Goal: Navigation & Orientation: Understand site structure

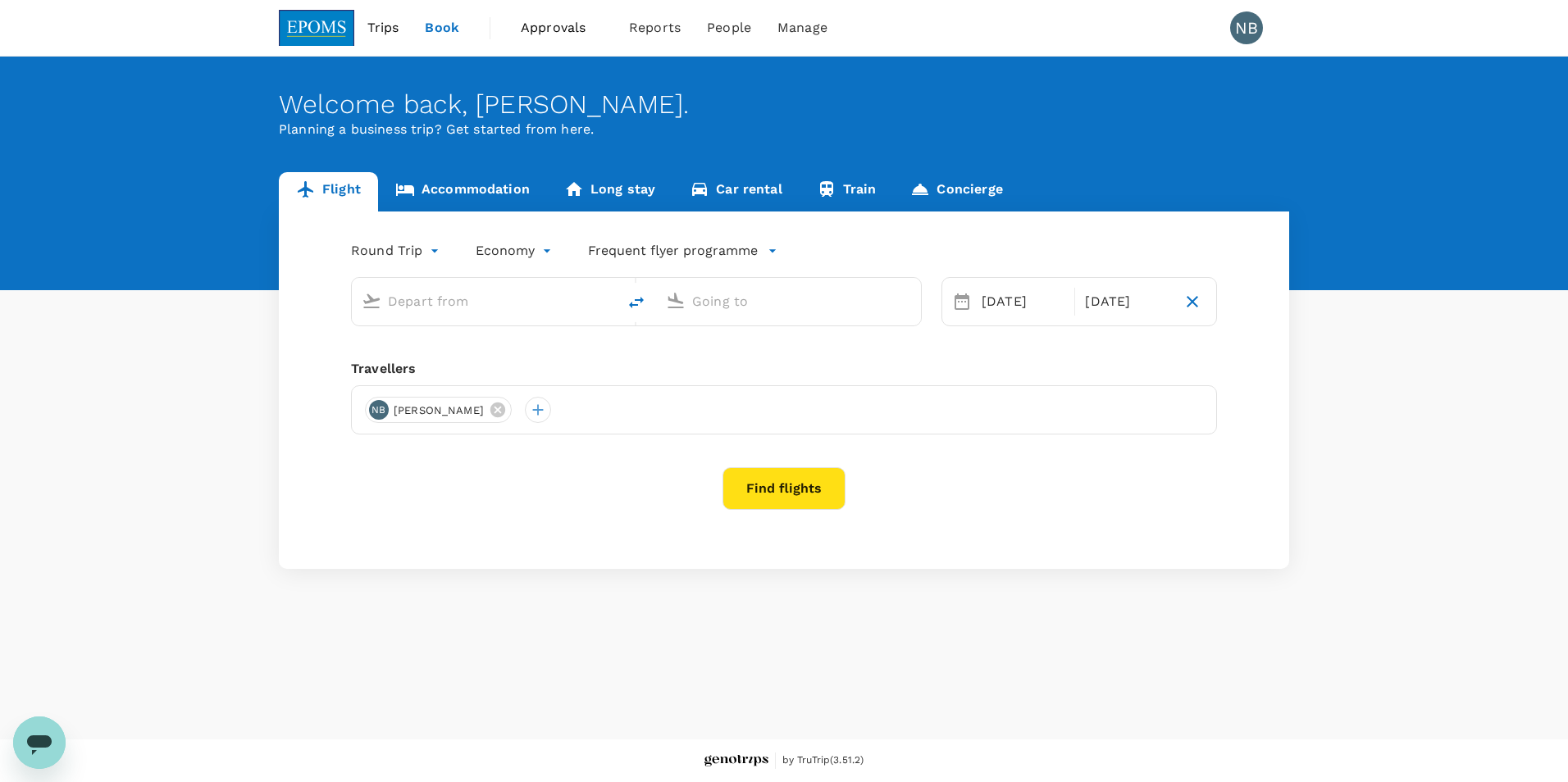
type input "Miri Intl (MYY)"
type input "Kuala Lumpur Intl ([GEOGRAPHIC_DATA])"
type input "Miri Intl (MYY)"
type input "Kuala Lumpur Intl ([GEOGRAPHIC_DATA])"
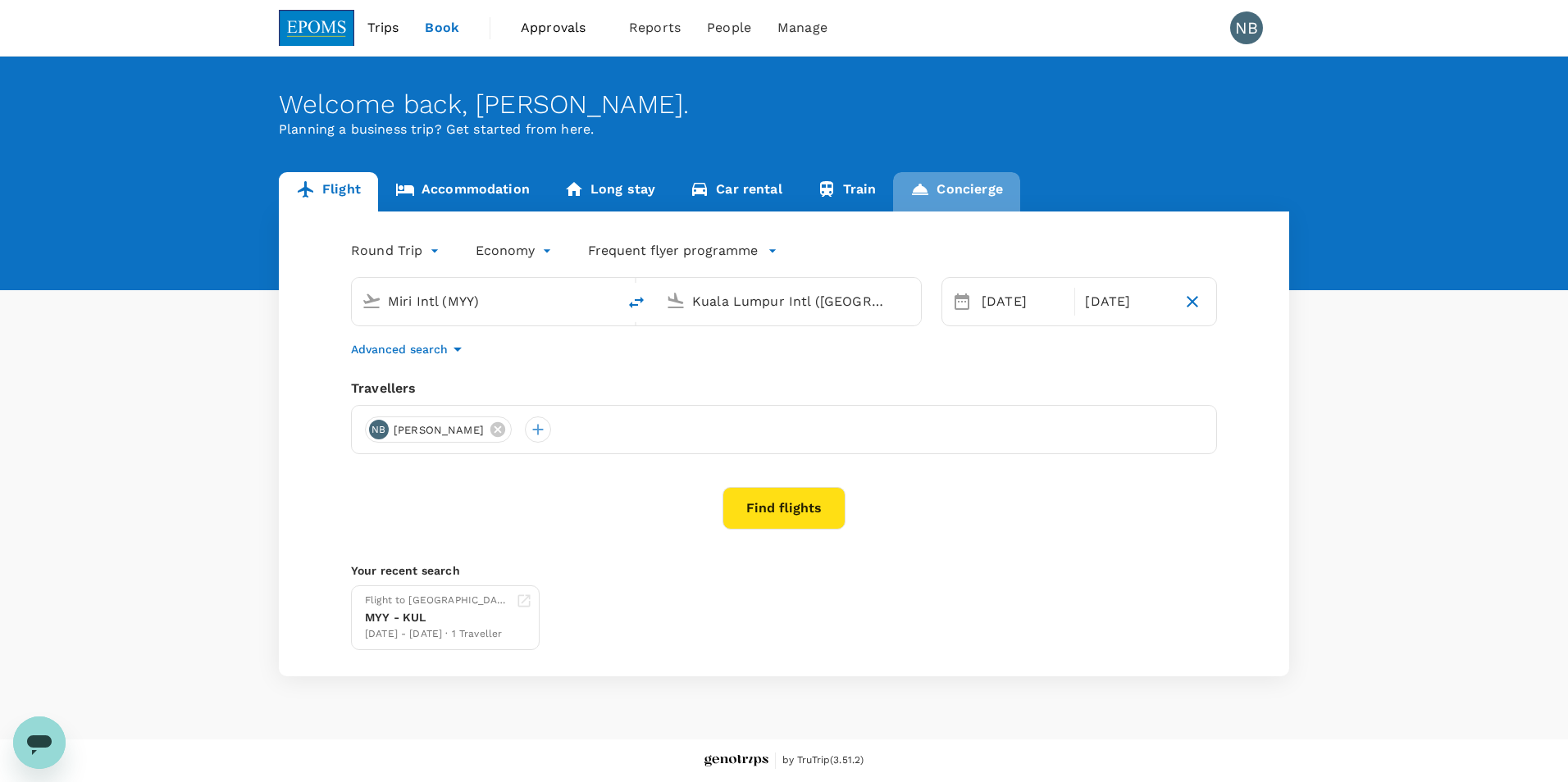
click at [981, 181] on link "Concierge" at bounding box center [956, 192] width 126 height 39
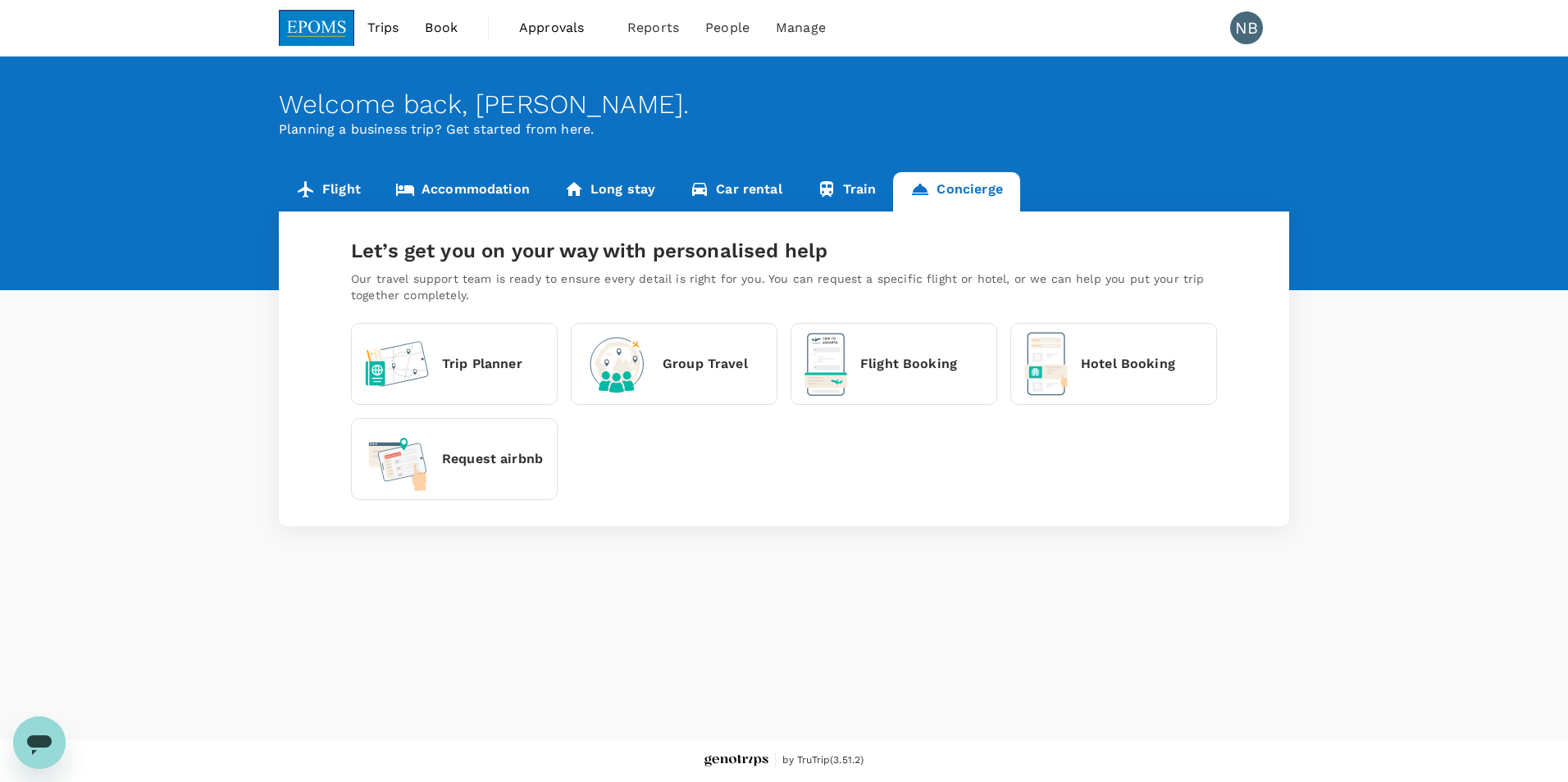
click at [836, 270] on div "Let’s get you on your way with personalised help Our travel support team is rea…" at bounding box center [784, 271] width 866 height 66
click at [857, 190] on link "Train" at bounding box center [846, 192] width 94 height 39
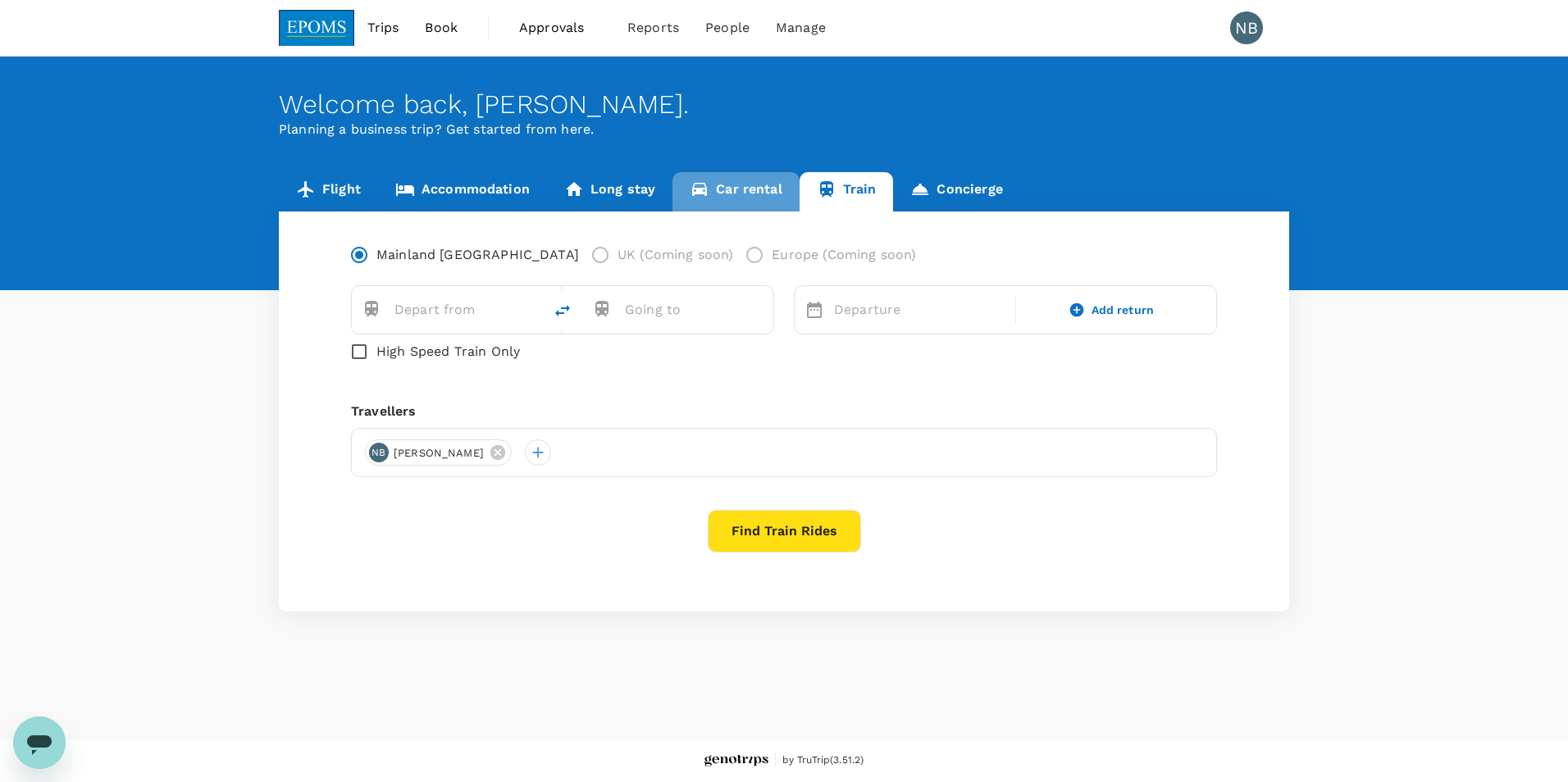
click at [740, 198] on link "Car rental" at bounding box center [736, 192] width 127 height 39
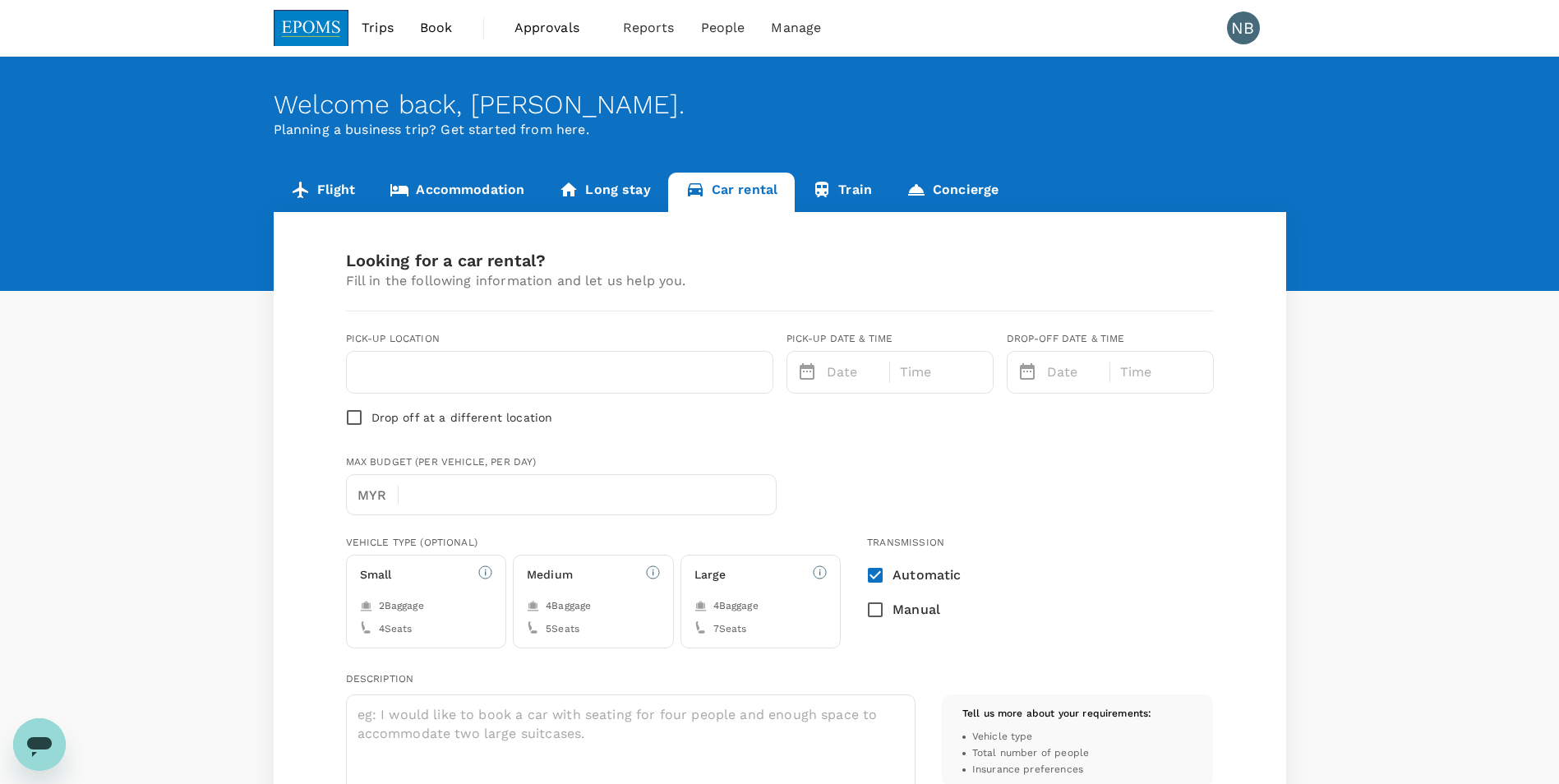
type input "[EMAIL_ADDRESS][DOMAIN_NAME]"
type input "60"
type input "1125068140"
click at [621, 189] on link "Long stay" at bounding box center [604, 193] width 126 height 39
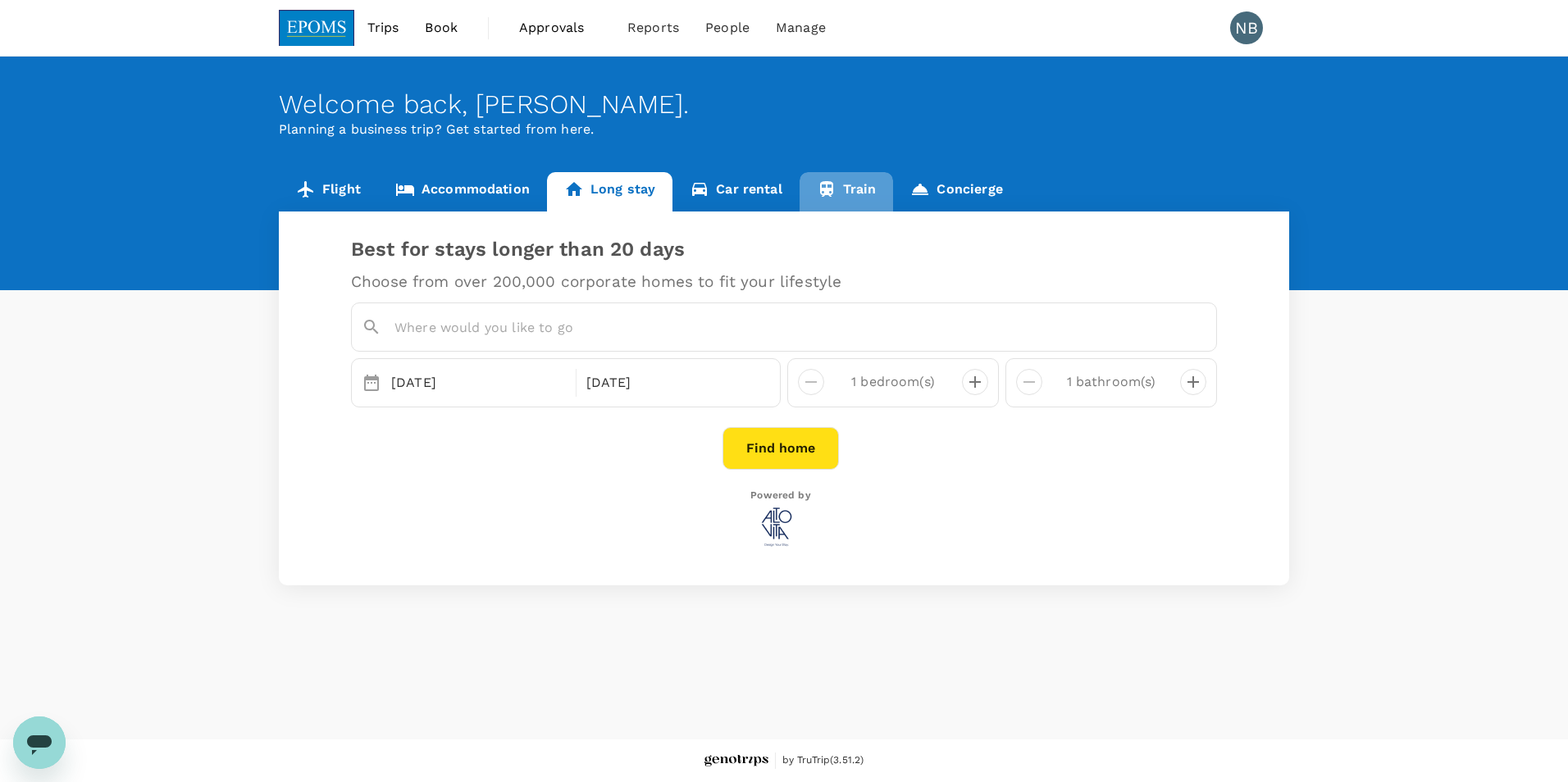
click at [857, 190] on link "Train" at bounding box center [846, 192] width 94 height 39
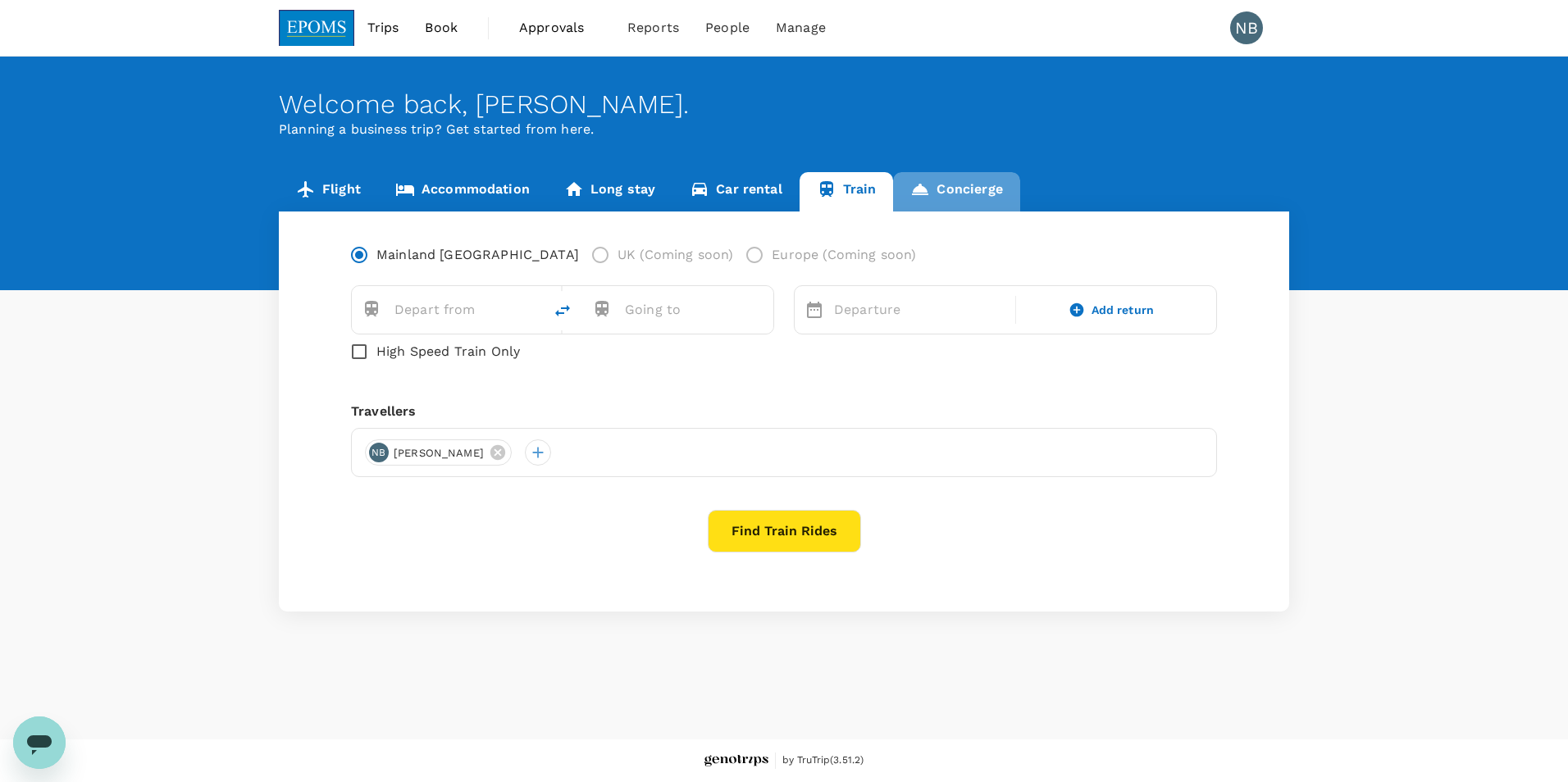
click at [991, 191] on link "Concierge" at bounding box center [956, 192] width 126 height 39
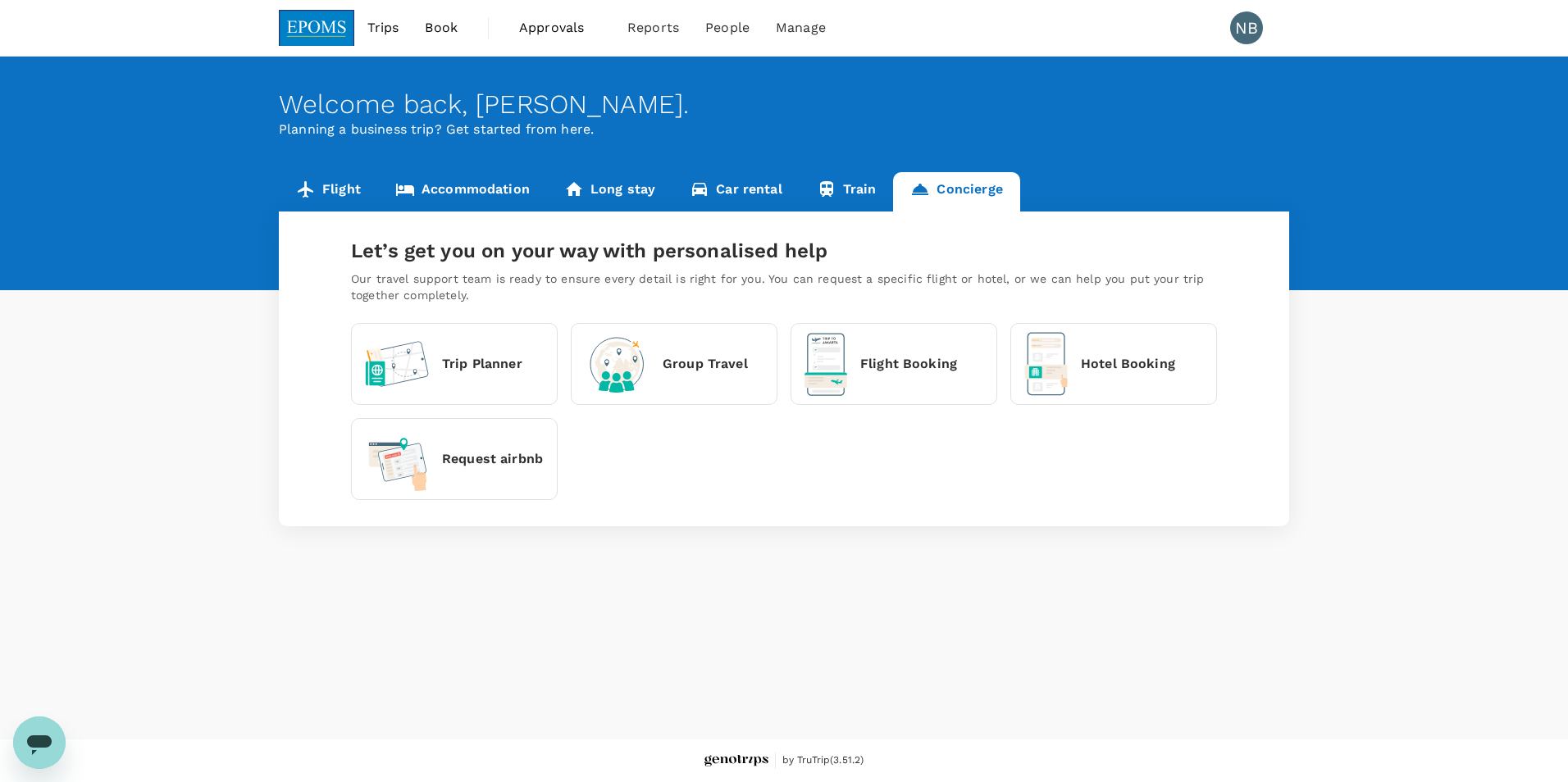
click at [1079, 713] on div "Welcome back , [PERSON_NAME] . Planning a business trip? Get started from here.…" at bounding box center [784, 398] width 1568 height 683
drag, startPoint x: 826, startPoint y: 523, endPoint x: 775, endPoint y: 345, distance: 185.2
click at [827, 515] on div "Let’s get you on your way with personalised help Our travel support team is rea…" at bounding box center [784, 369] width 1011 height 315
click at [554, 18] on span "Approvals" at bounding box center [560, 28] width 82 height 20
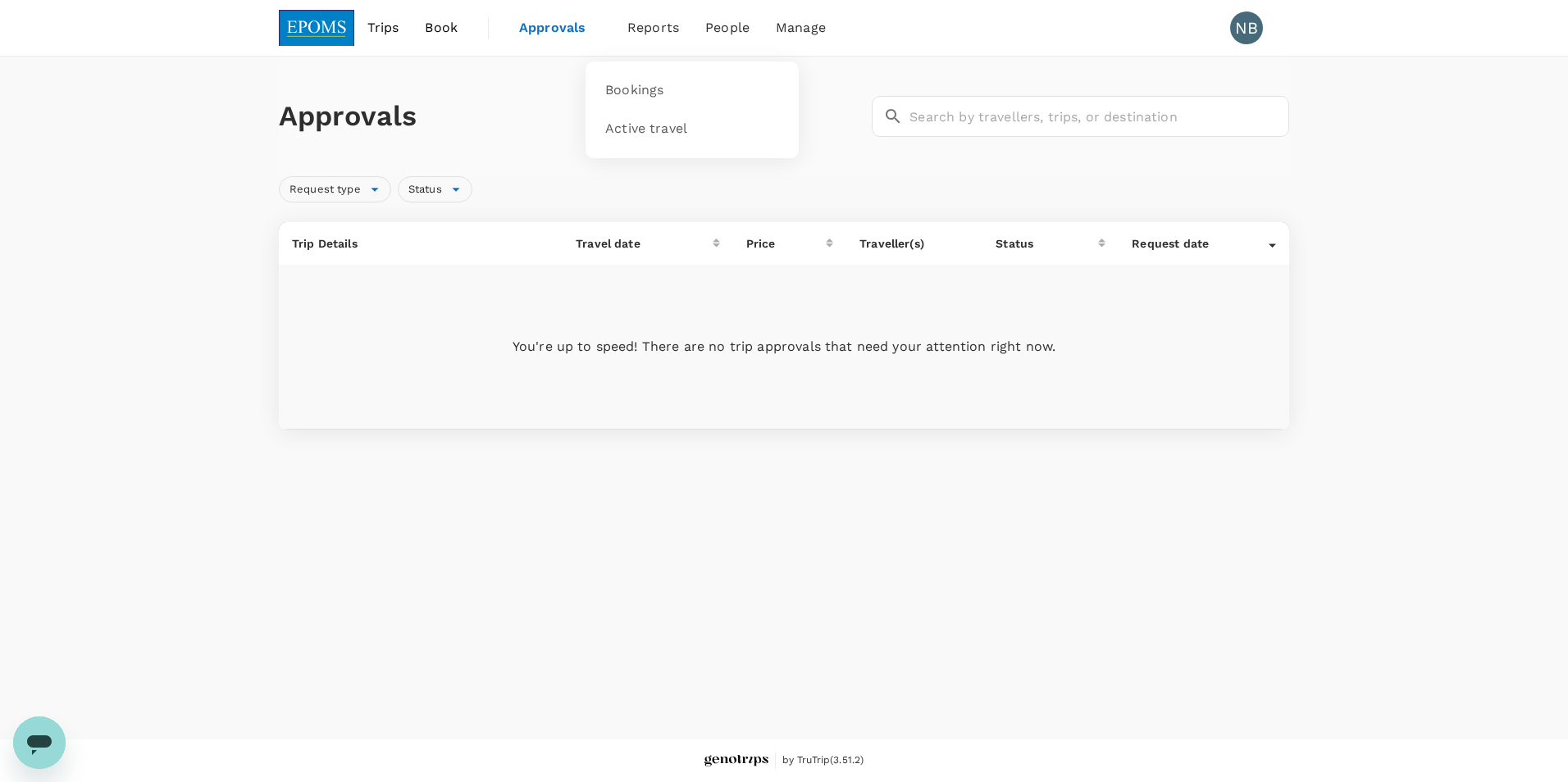
click at [660, 32] on span "Reports" at bounding box center [653, 28] width 52 height 20
drag, startPoint x: 1476, startPoint y: 122, endPoint x: 1534, endPoint y: 109, distance: 59.4
click at [1479, 118] on div "Approvals ​ ​ Request type Status Trip Details Travel date Price Traveller(s) S…" at bounding box center [784, 249] width 1568 height 386
click at [1374, 250] on div "Approvals ​ ​ Request type Status Trip Details Travel date Price Traveller(s) S…" at bounding box center [784, 249] width 1568 height 386
click at [799, 39] on li "Manage" at bounding box center [800, 28] width 76 height 56
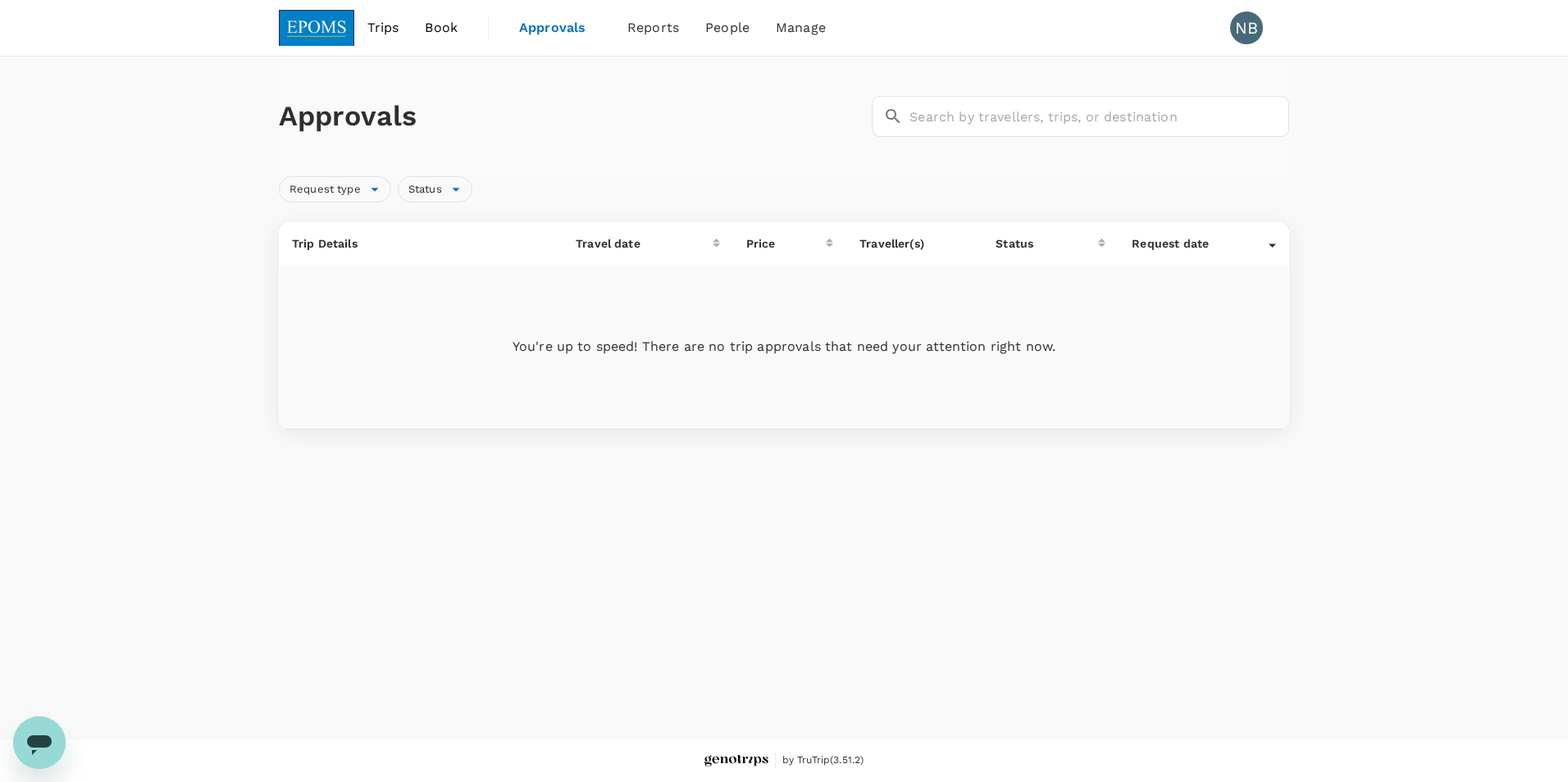
click at [429, 24] on span "Book" at bounding box center [441, 28] width 33 height 20
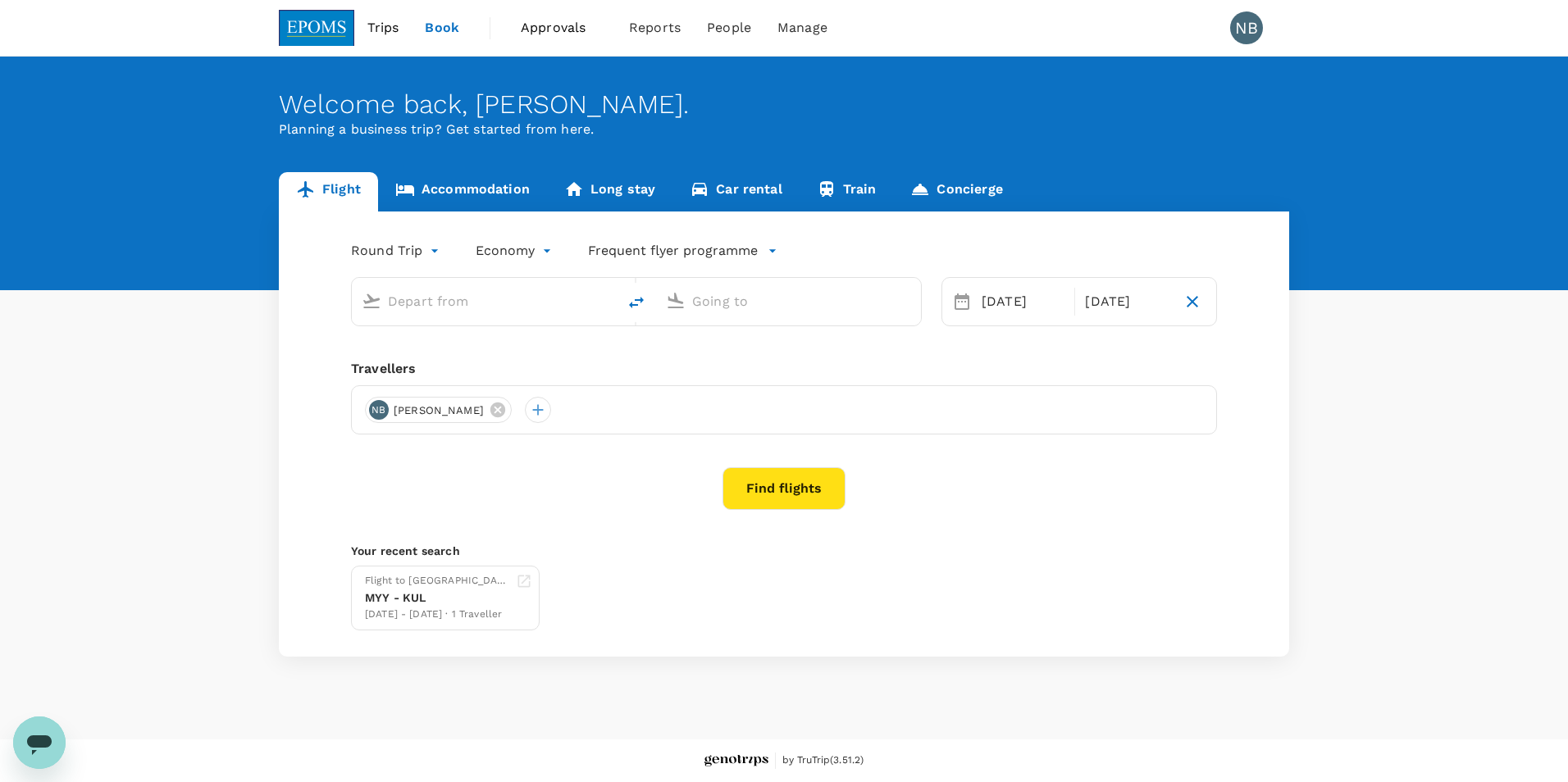
type input "Miri Intl (MYY)"
type input "Kuala Lumpur Intl ([GEOGRAPHIC_DATA])"
type input "Miri Intl (MYY)"
type input "Kuala Lumpur Intl ([GEOGRAPHIC_DATA])"
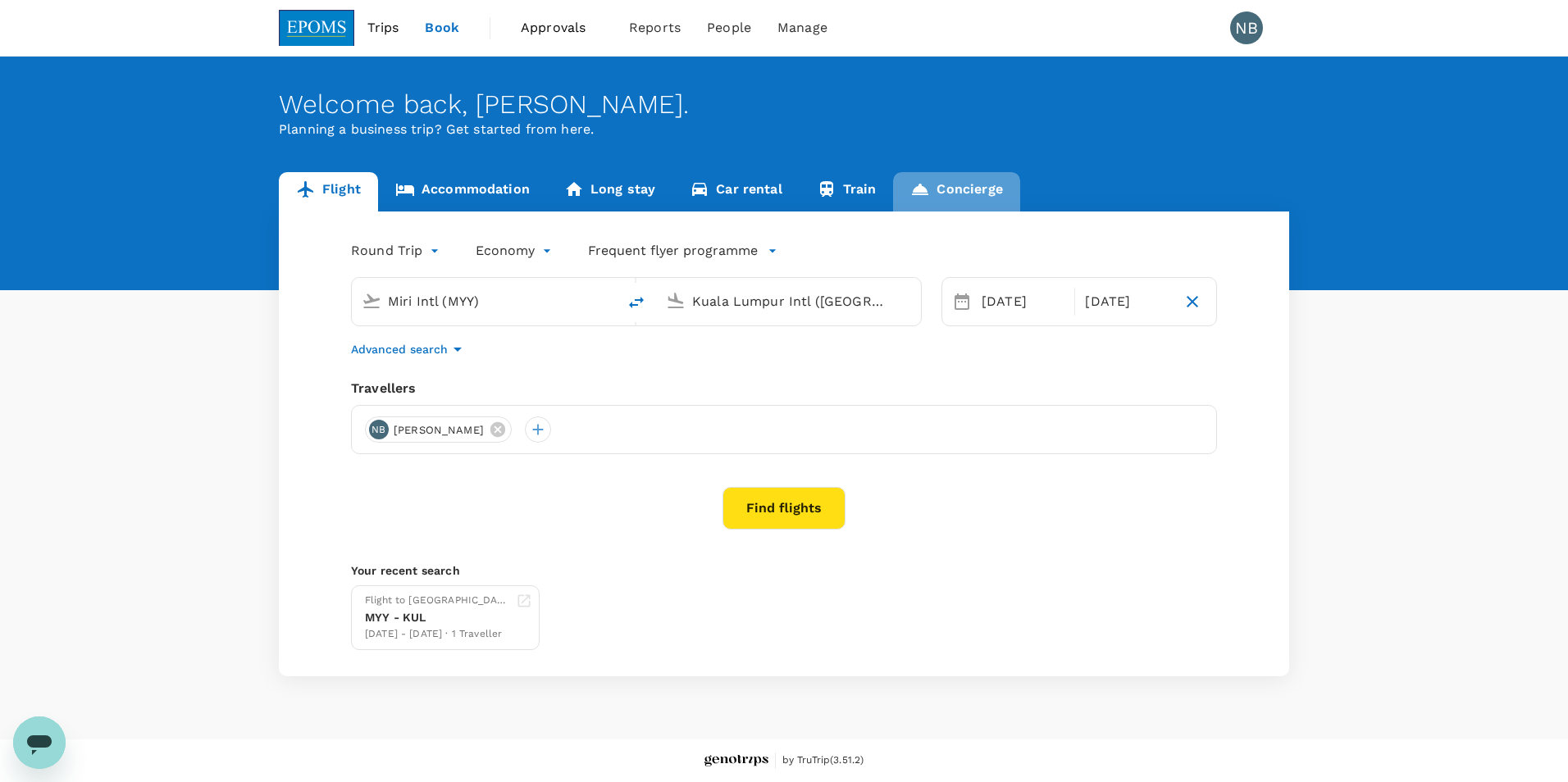
click at [977, 181] on link "Concierge" at bounding box center [956, 192] width 126 height 39
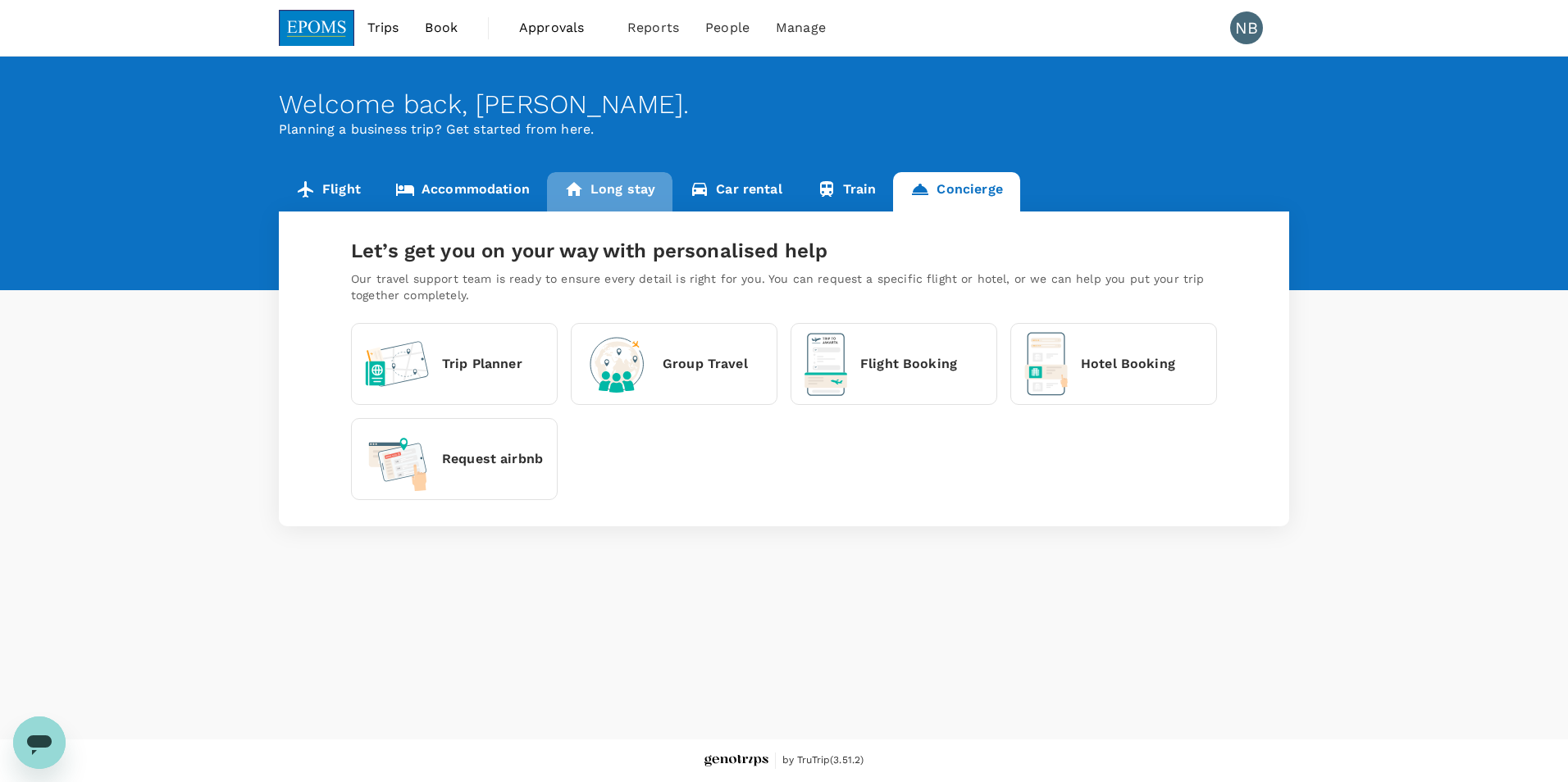
click at [602, 200] on link "Long stay" at bounding box center [609, 192] width 126 height 39
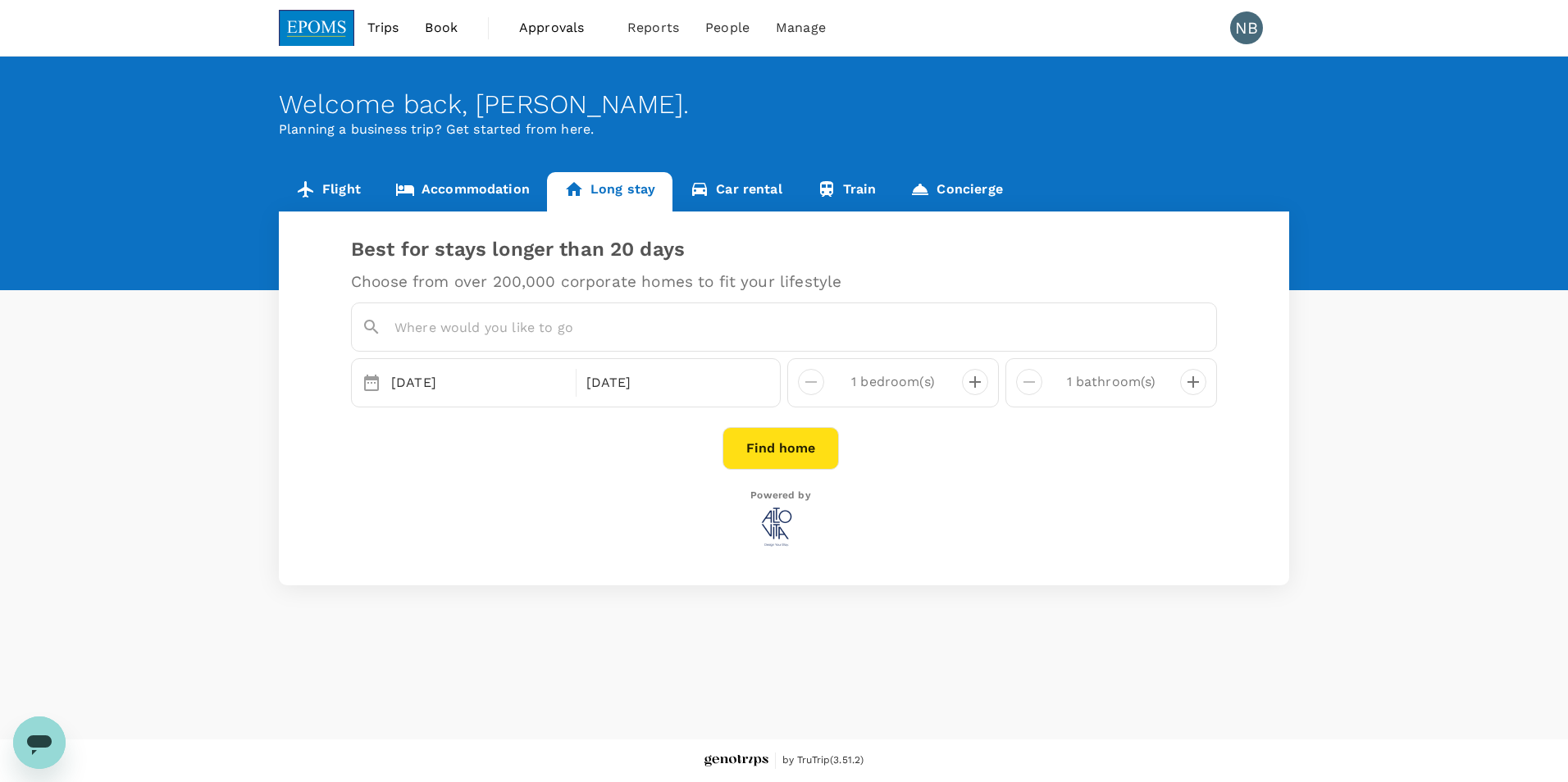
drag, startPoint x: 1390, startPoint y: 135, endPoint x: 1373, endPoint y: 119, distance: 23.3
click at [1390, 135] on div "Welcome back , [PERSON_NAME] . Planning a business trip? Get started from here." at bounding box center [784, 173] width 1568 height 234
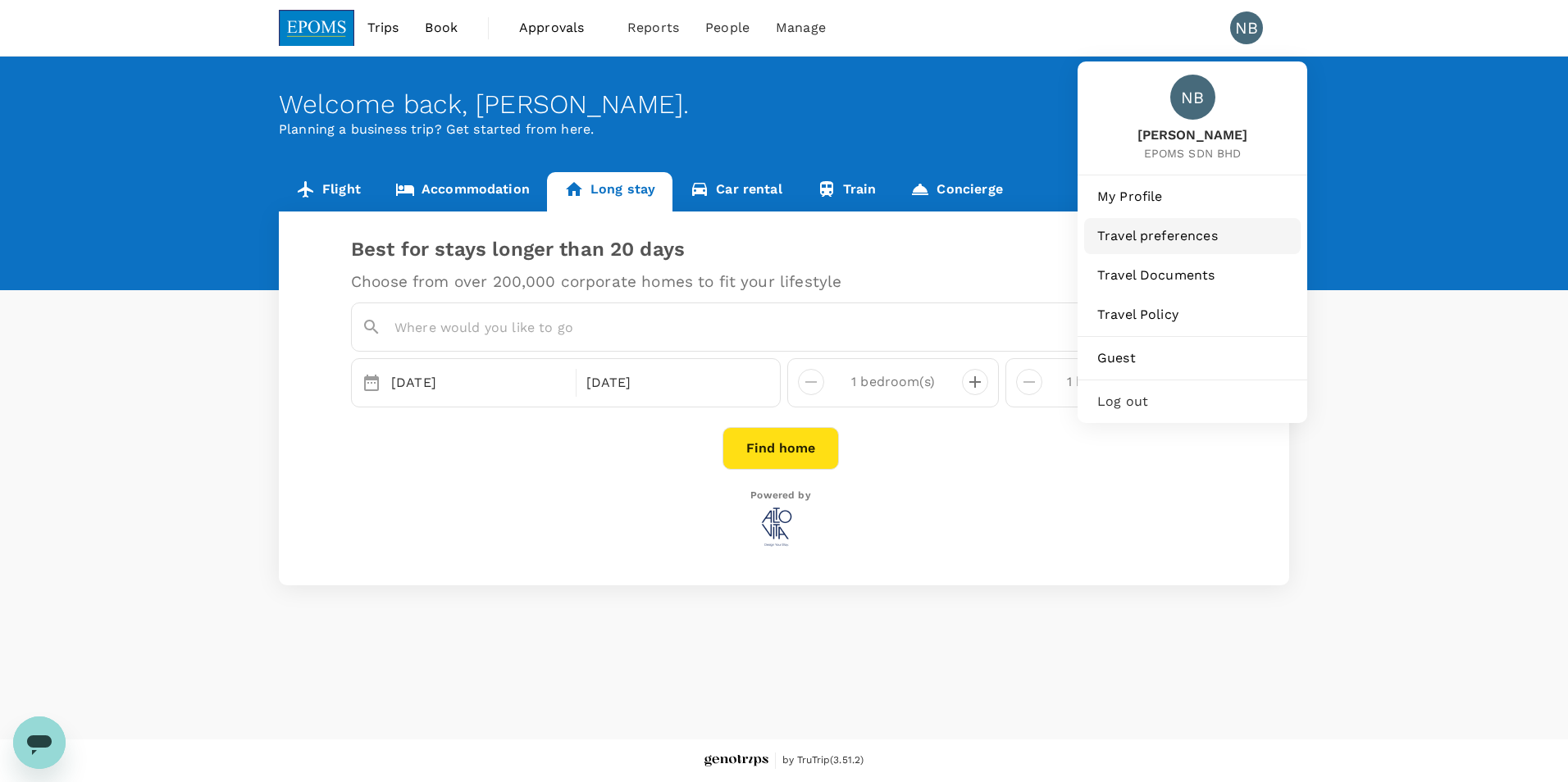
click at [1162, 237] on span "Travel preferences" at bounding box center [1193, 236] width 190 height 20
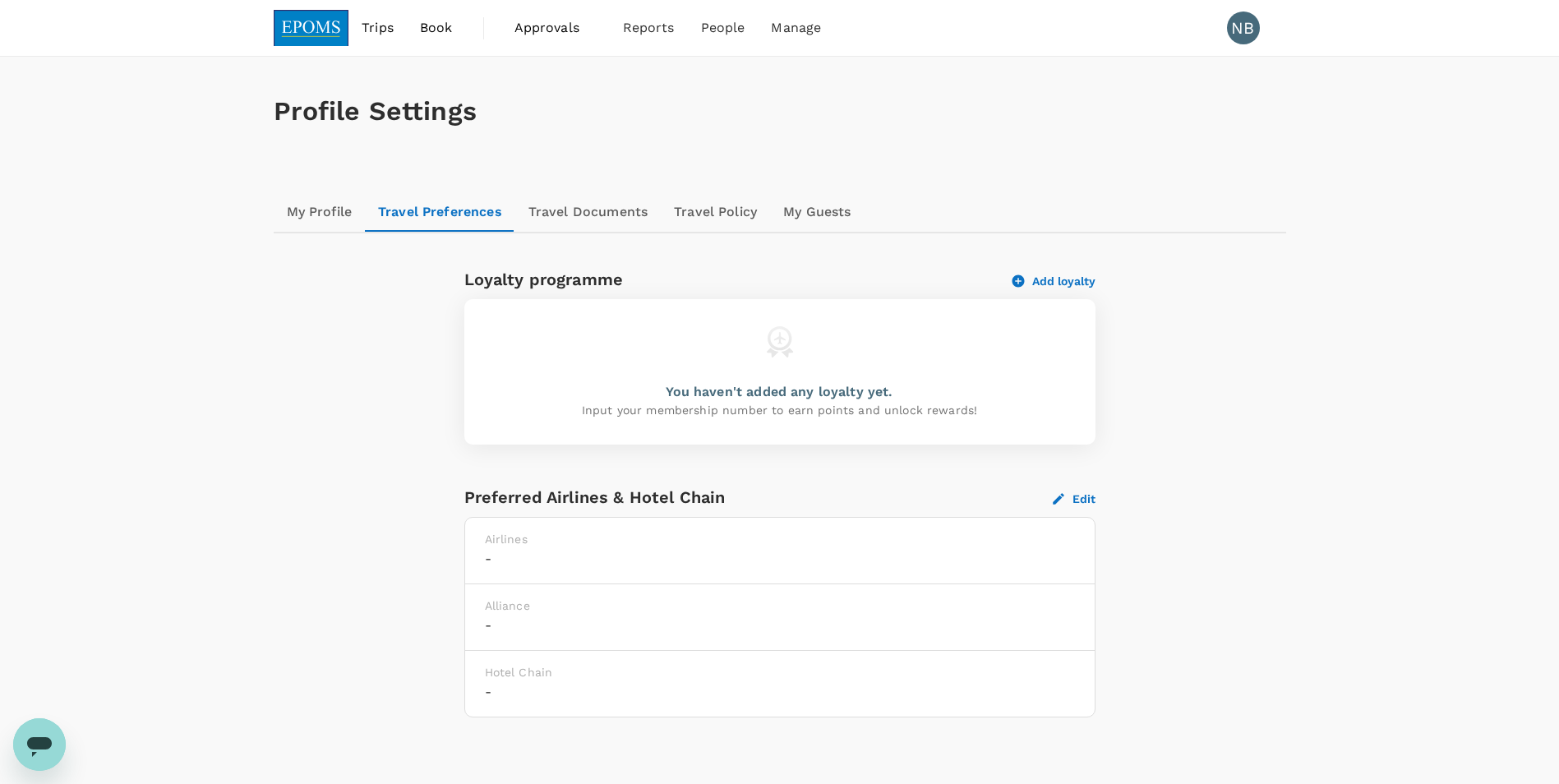
click at [1277, 376] on div "Loyalty programme Add loyalty You haven't added any loyalty yet. Input your mem…" at bounding box center [780, 495] width 1013 height 523
click at [610, 201] on link "Travel Documents" at bounding box center [587, 212] width 146 height 39
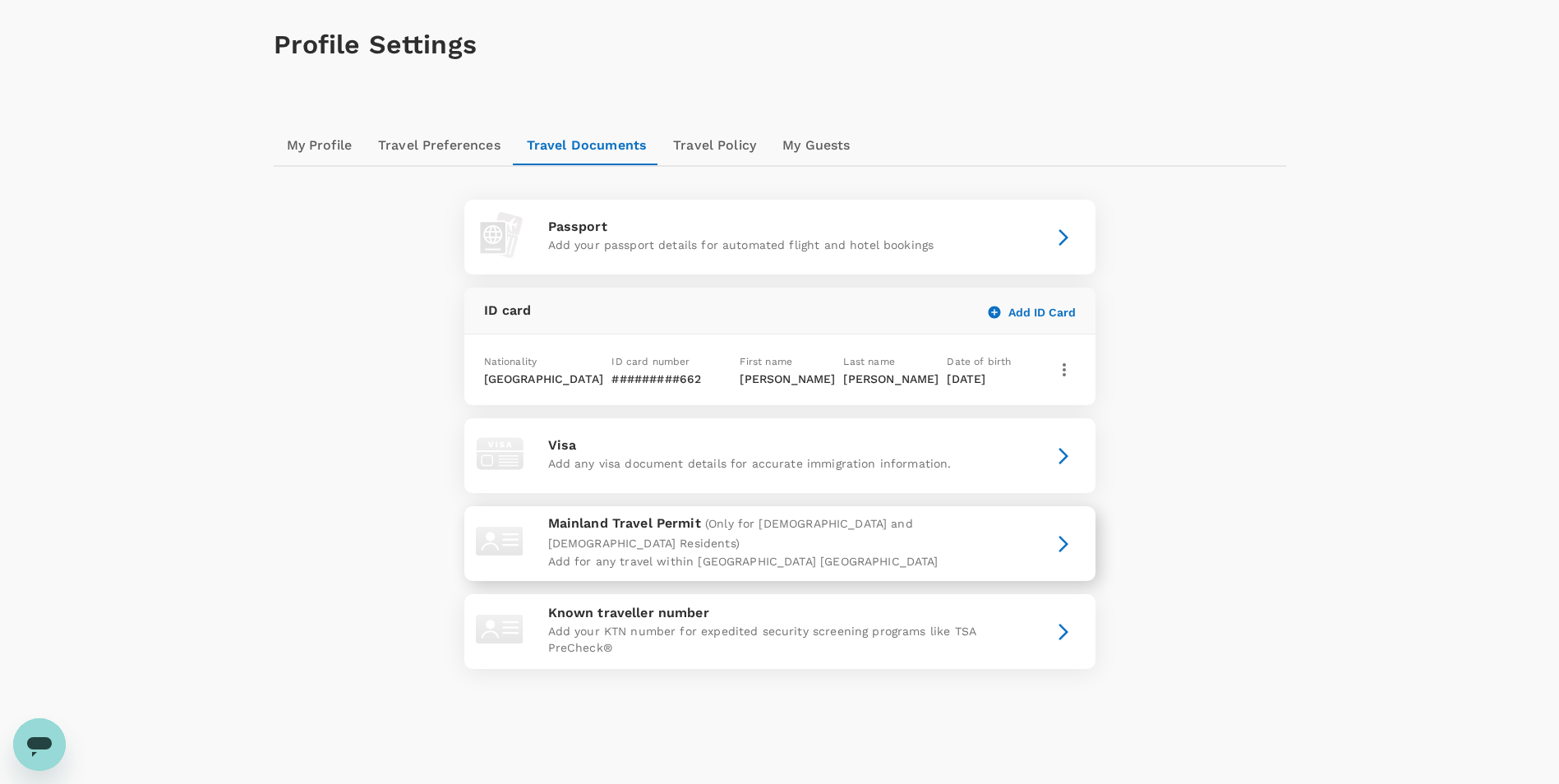
scroll to position [116, 0]
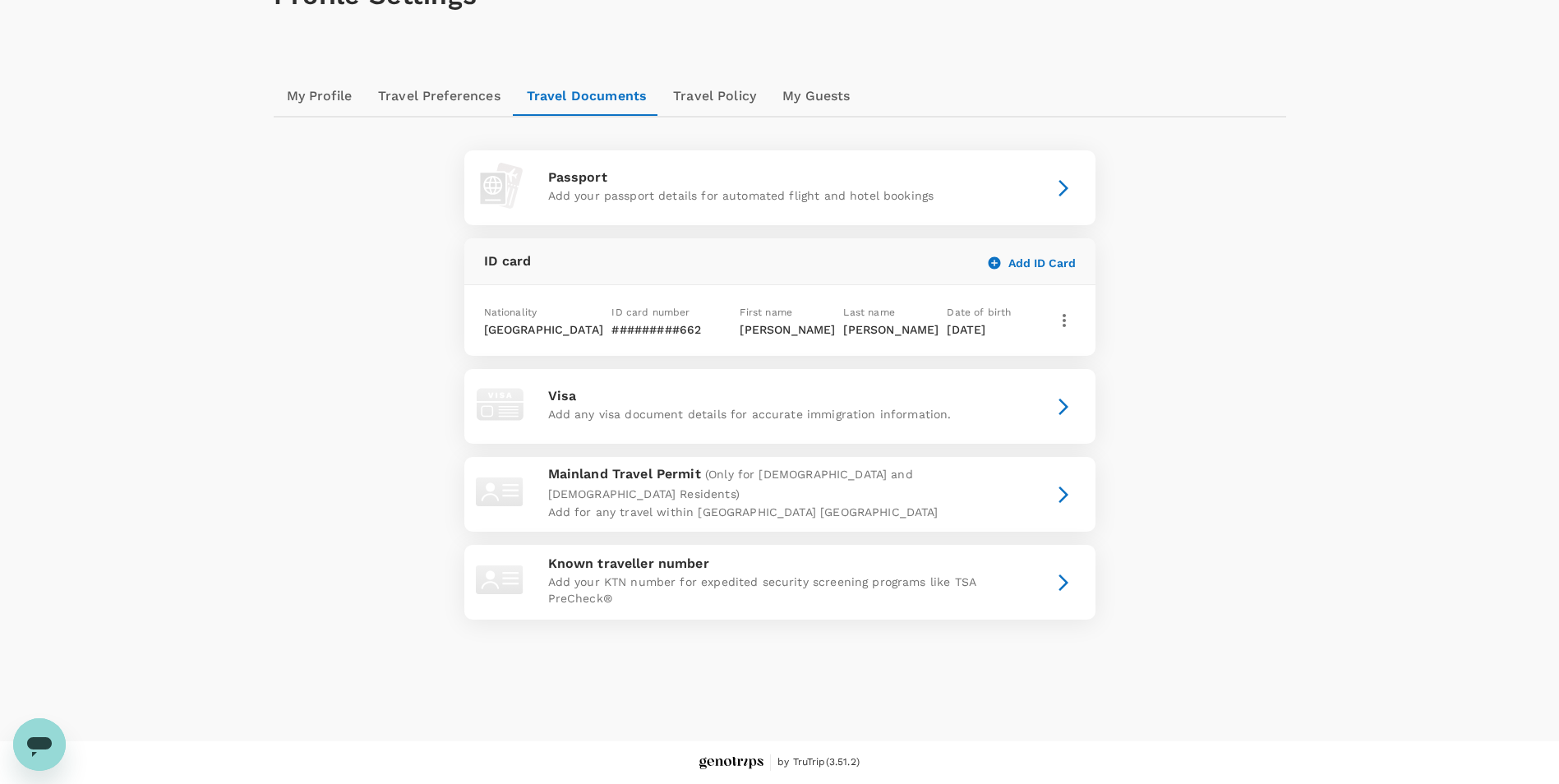
click at [1257, 553] on div "Passport Add your passport details for automated flight and hotel bookings ID c…" at bounding box center [780, 392] width 973 height 482
click at [1296, 440] on div "Profile Settings My Profile Travel Preferences Travel Documents Travel Policy M…" at bounding box center [780, 327] width 1052 height 774
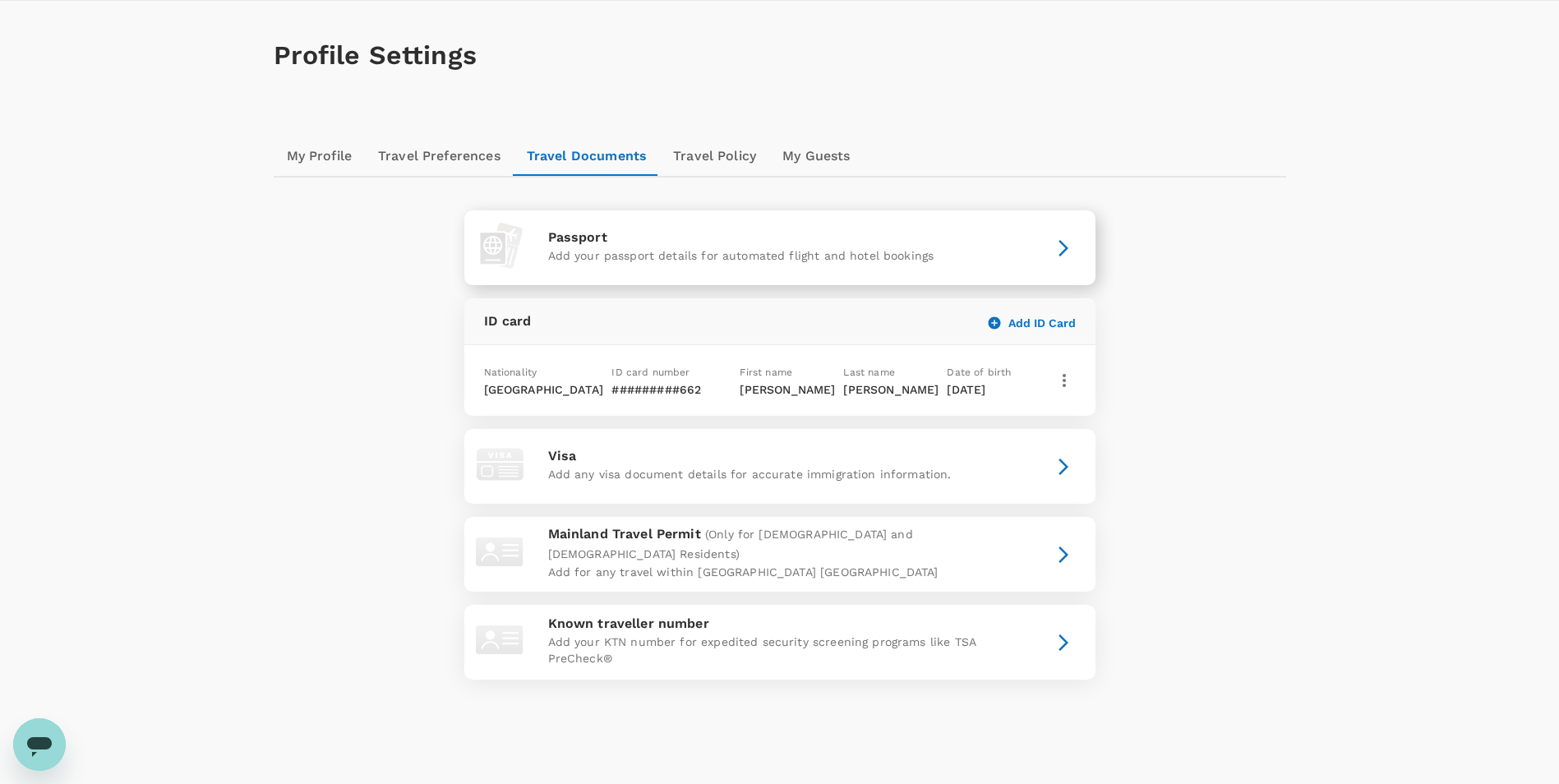
scroll to position [0, 0]
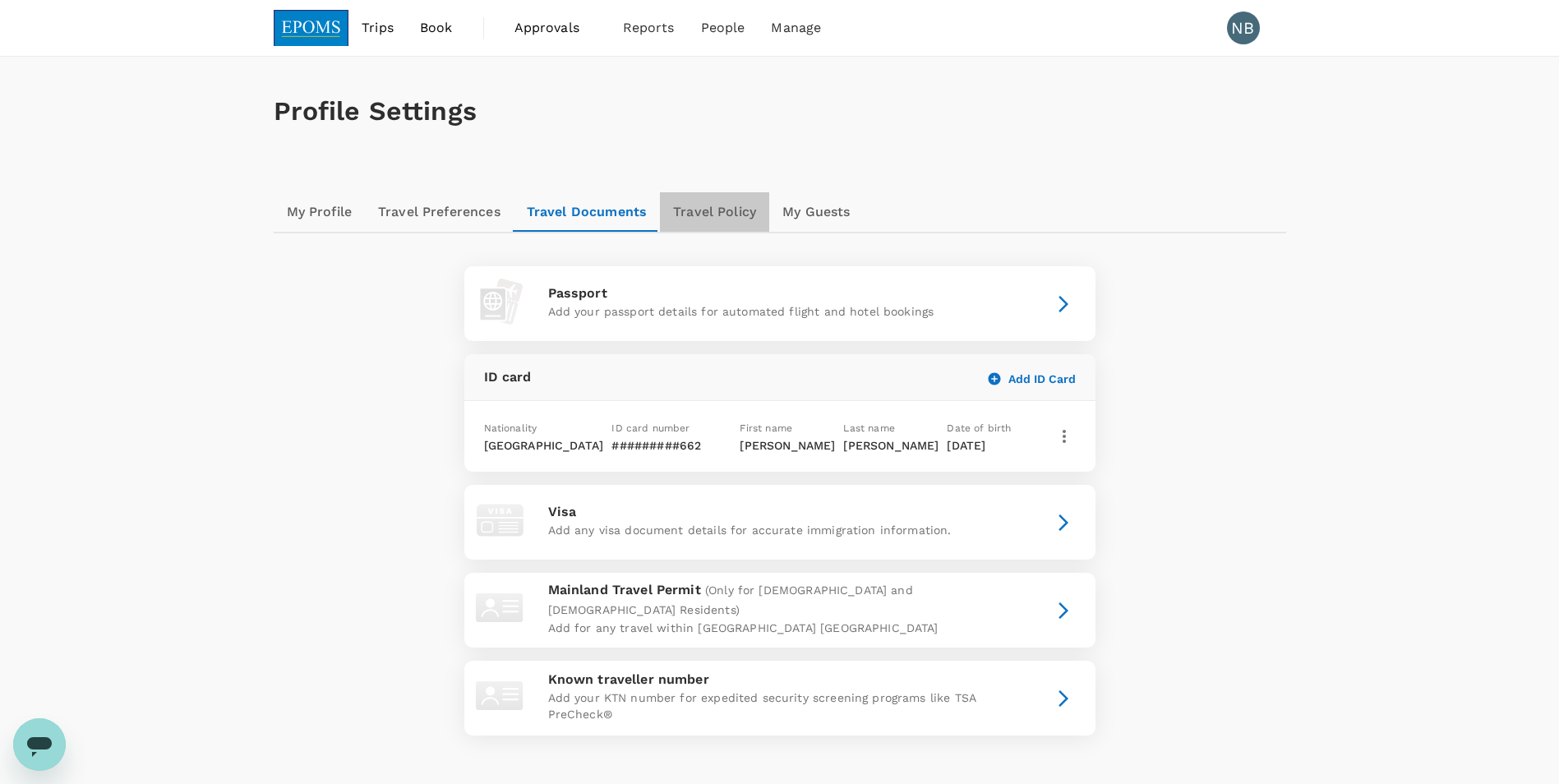
click at [726, 215] on link "Travel Policy" at bounding box center [714, 212] width 109 height 39
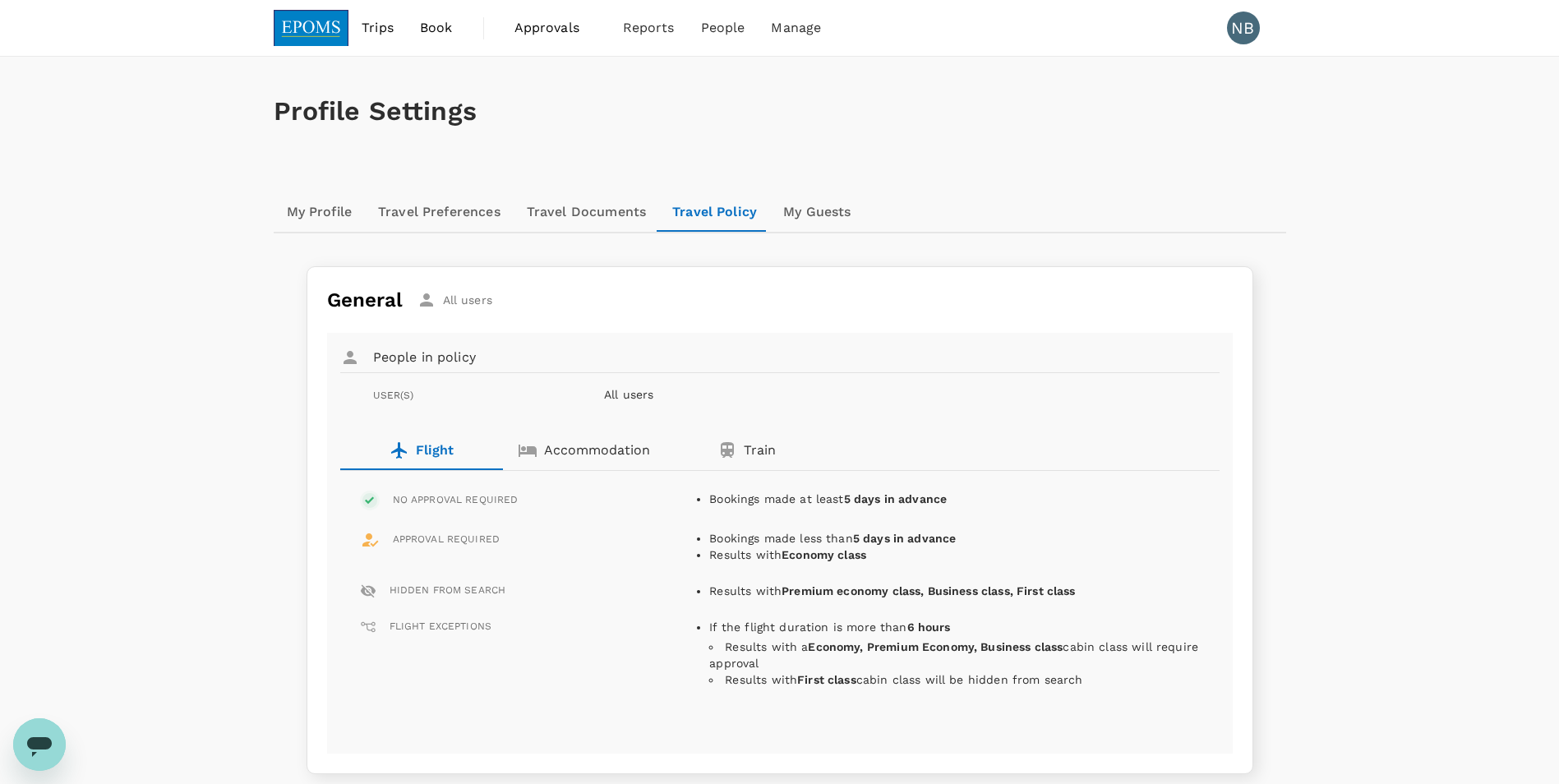
click at [814, 227] on link "My Guests" at bounding box center [817, 212] width 94 height 39
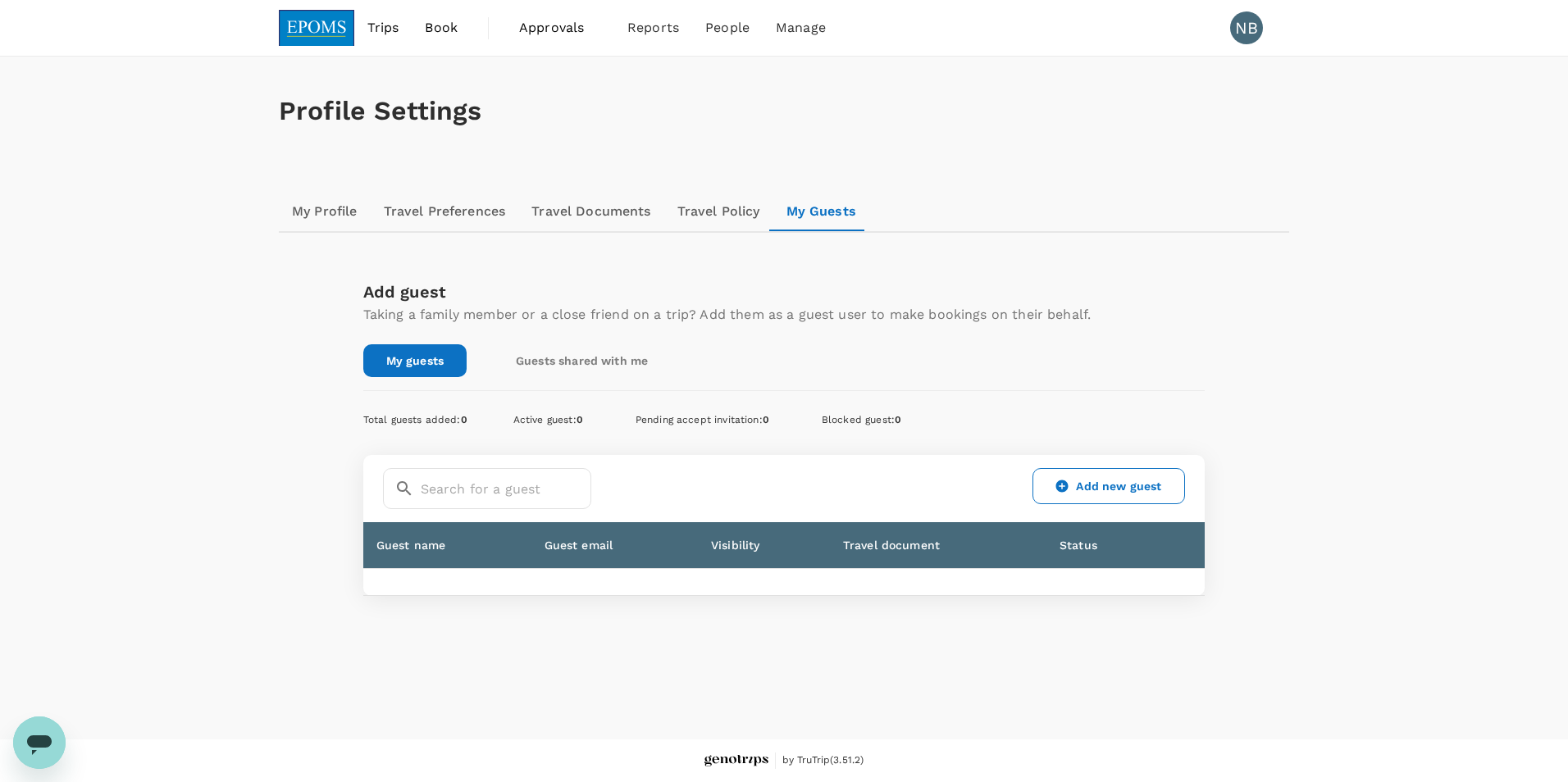
click at [1136, 335] on div "Add guest Taking a family member or a close friend on a trip? Add them as a gue…" at bounding box center [785, 322] width 842 height 112
click at [720, 207] on link "Travel Policy" at bounding box center [718, 212] width 109 height 39
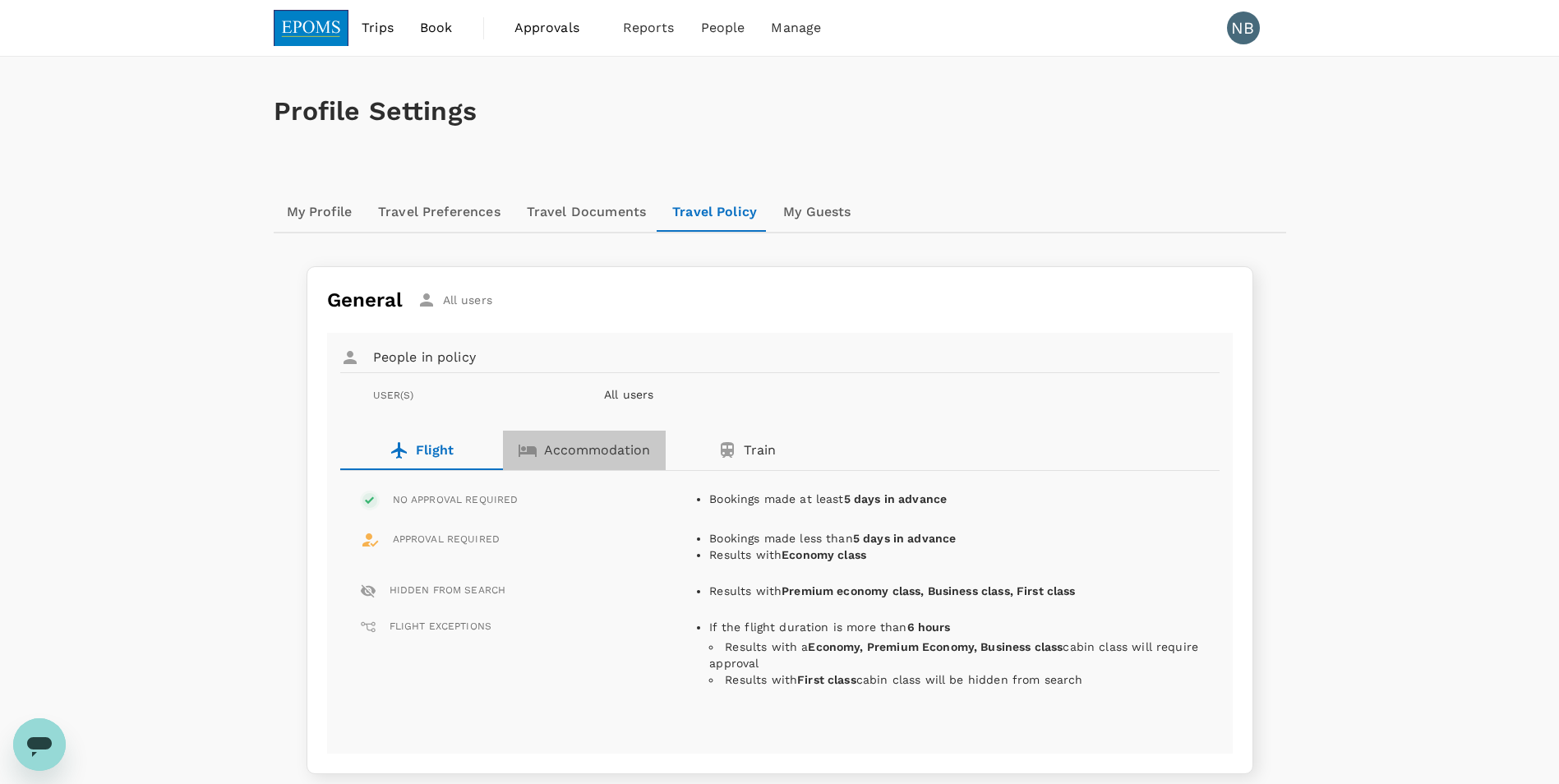
click at [573, 456] on p "Accommodation" at bounding box center [596, 450] width 106 height 20
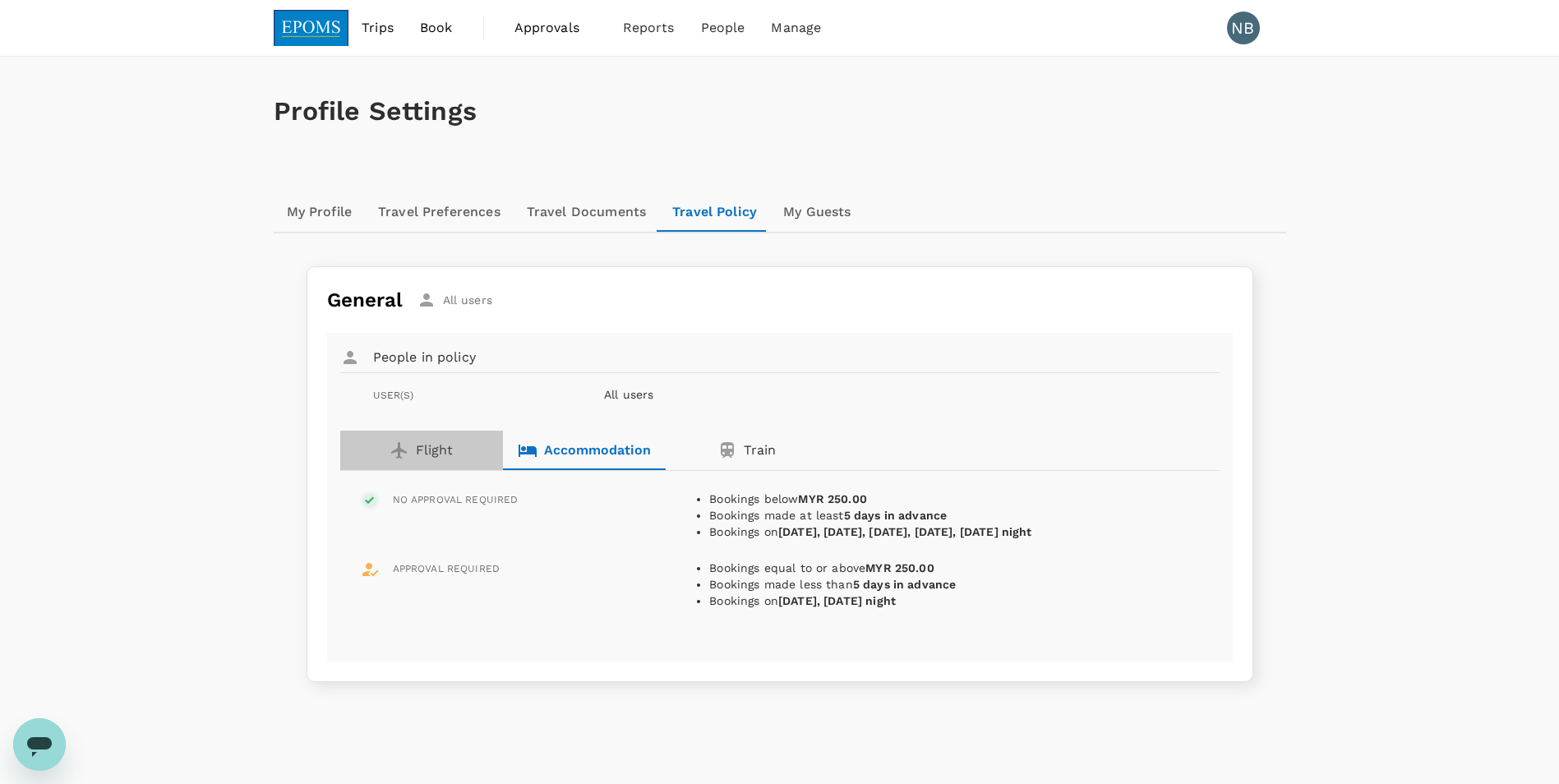
click at [411, 445] on div "Flight" at bounding box center [420, 450] width 63 height 20
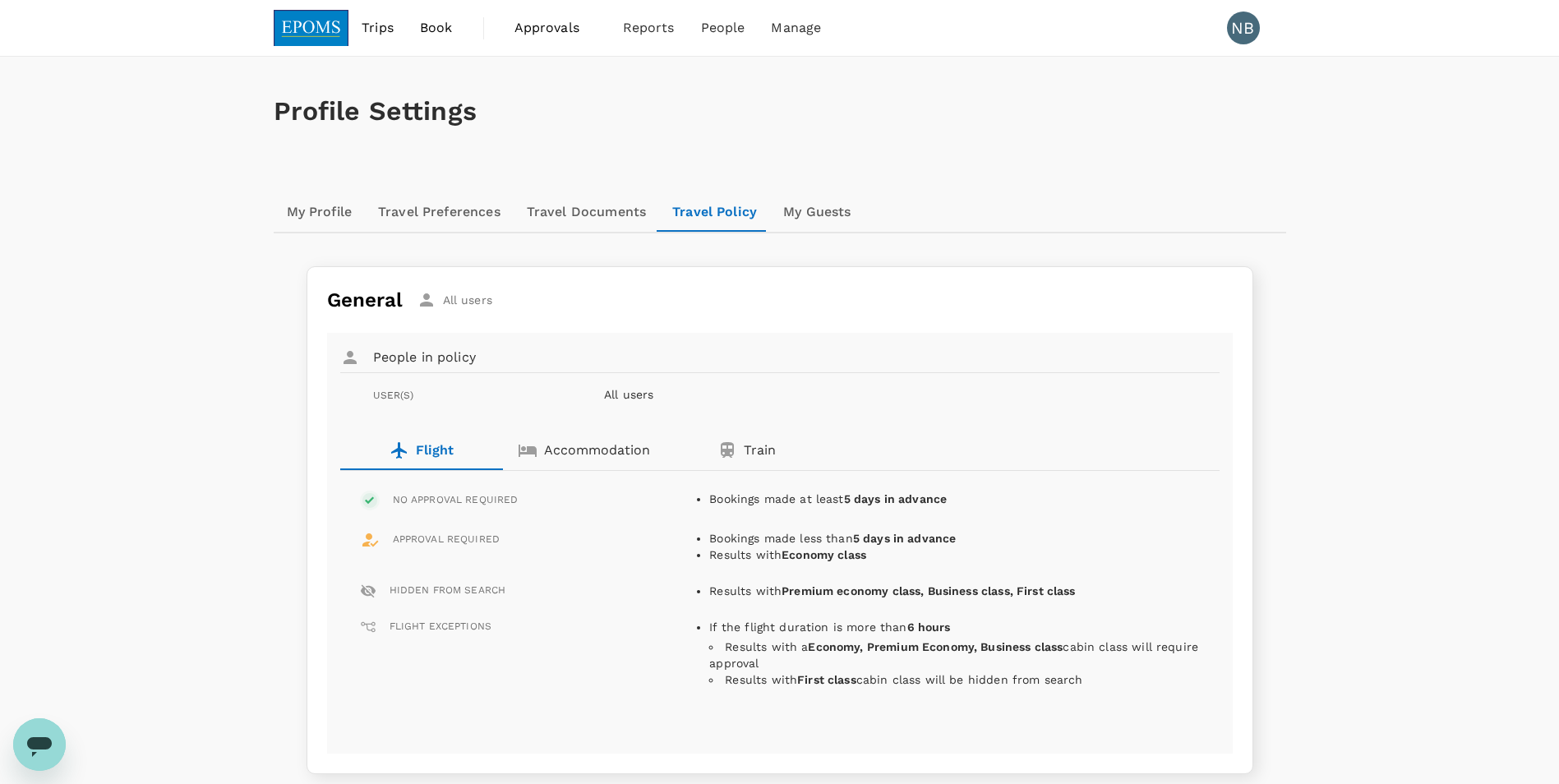
click at [1042, 550] on li "Results with Economy class" at bounding box center [953, 554] width 490 height 16
click at [891, 587] on b "Premium economy class, Business class, First class" at bounding box center [929, 591] width 295 height 13
click at [1097, 617] on div "If the flight duration is more than 6 hours Results with a Economy, Premium Eco…" at bounding box center [953, 656] width 490 height 89
drag, startPoint x: 1060, startPoint y: 582, endPoint x: 1010, endPoint y: 611, distance: 57.8
click at [1060, 584] on div "Results with Premium economy class, Business class, First class" at bounding box center [953, 587] width 490 height 23
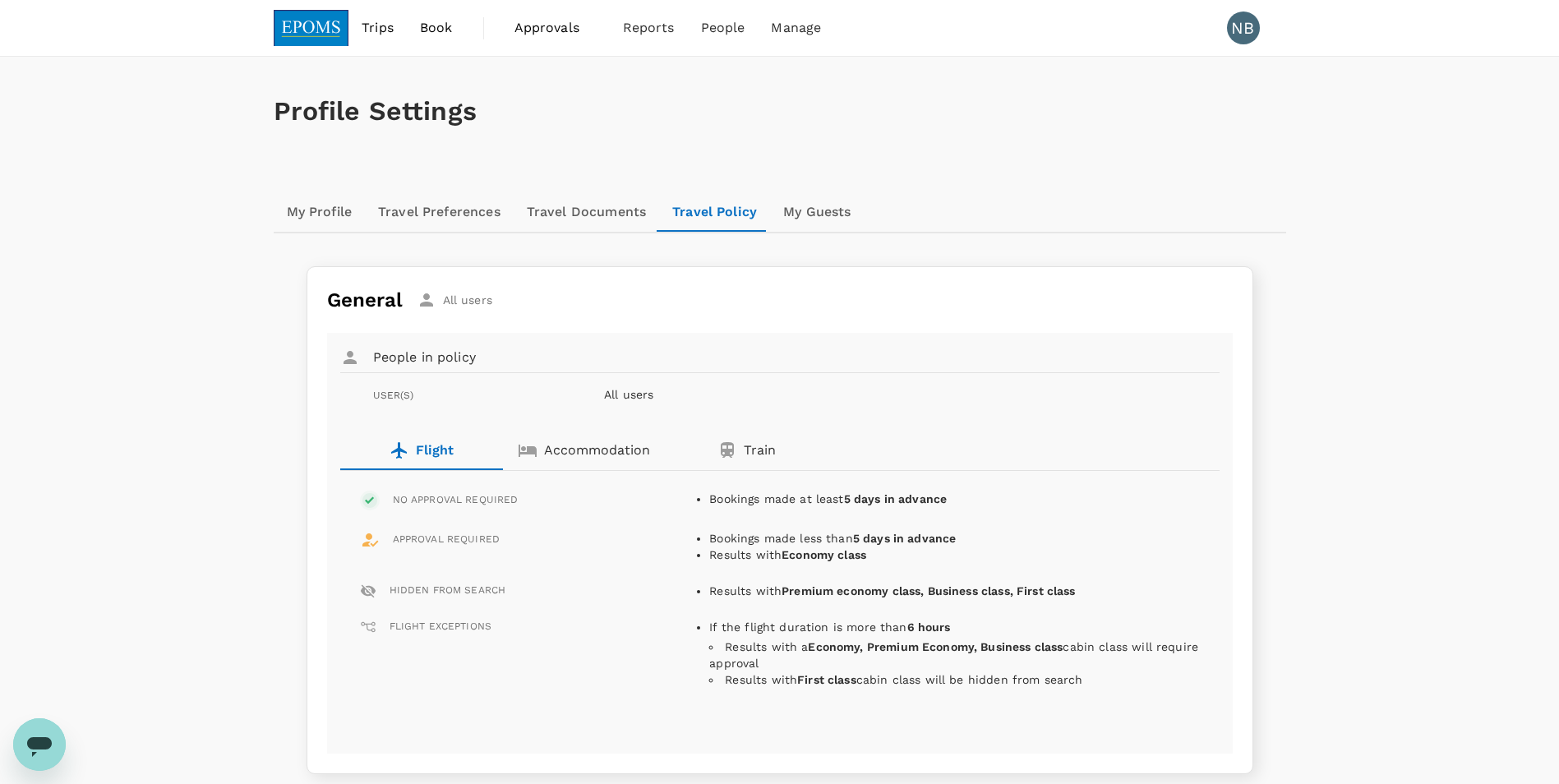
click at [1024, 620] on p "If the flight duration is more than 6 hours" at bounding box center [953, 627] width 490 height 16
click at [633, 38] on li "Reports" at bounding box center [648, 28] width 78 height 56
click at [720, 35] on span "People" at bounding box center [723, 28] width 44 height 20
click at [684, 87] on span "Users" at bounding box center [689, 90] width 36 height 19
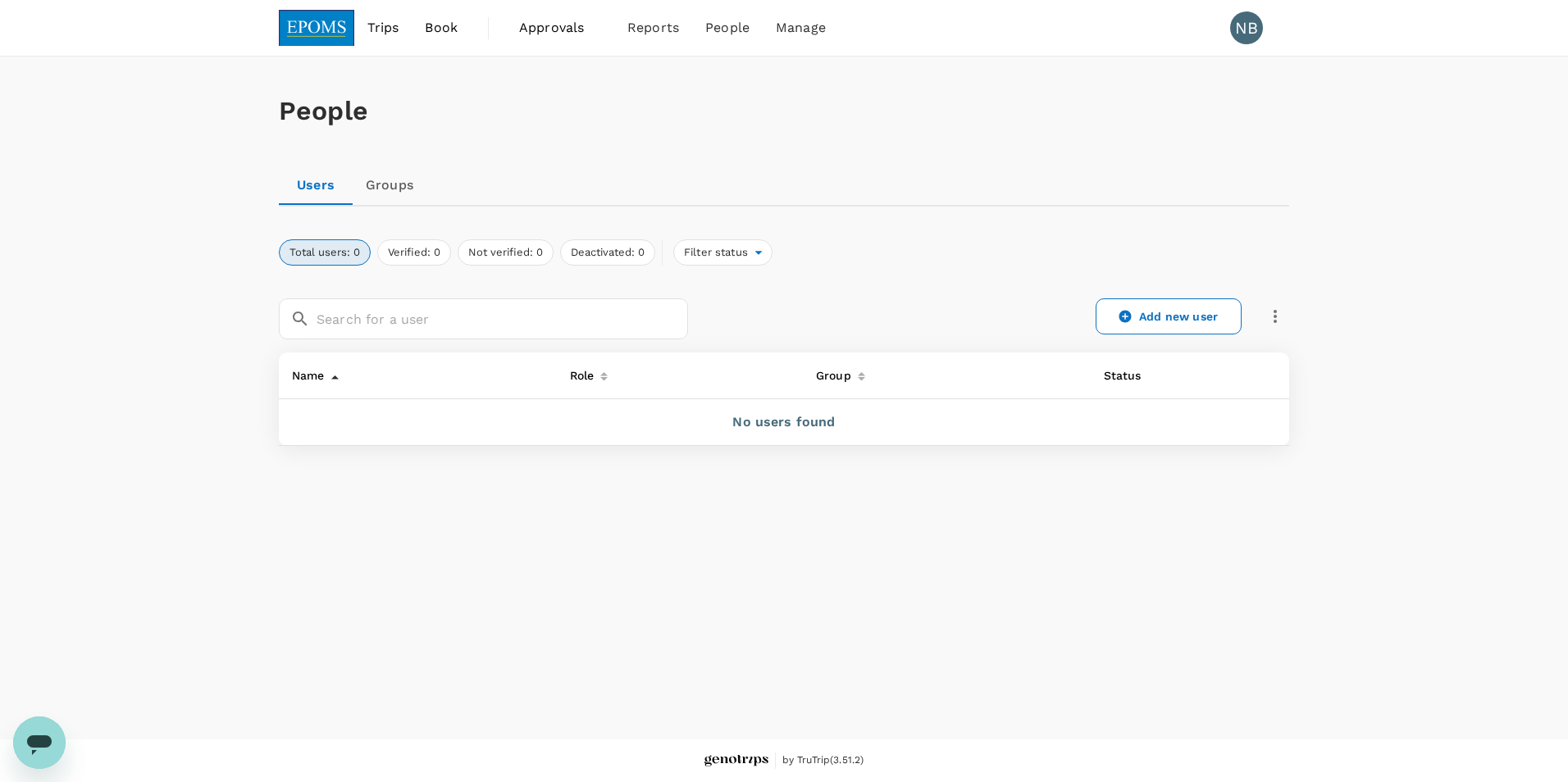
click at [387, 185] on link "Groups" at bounding box center [390, 185] width 74 height 39
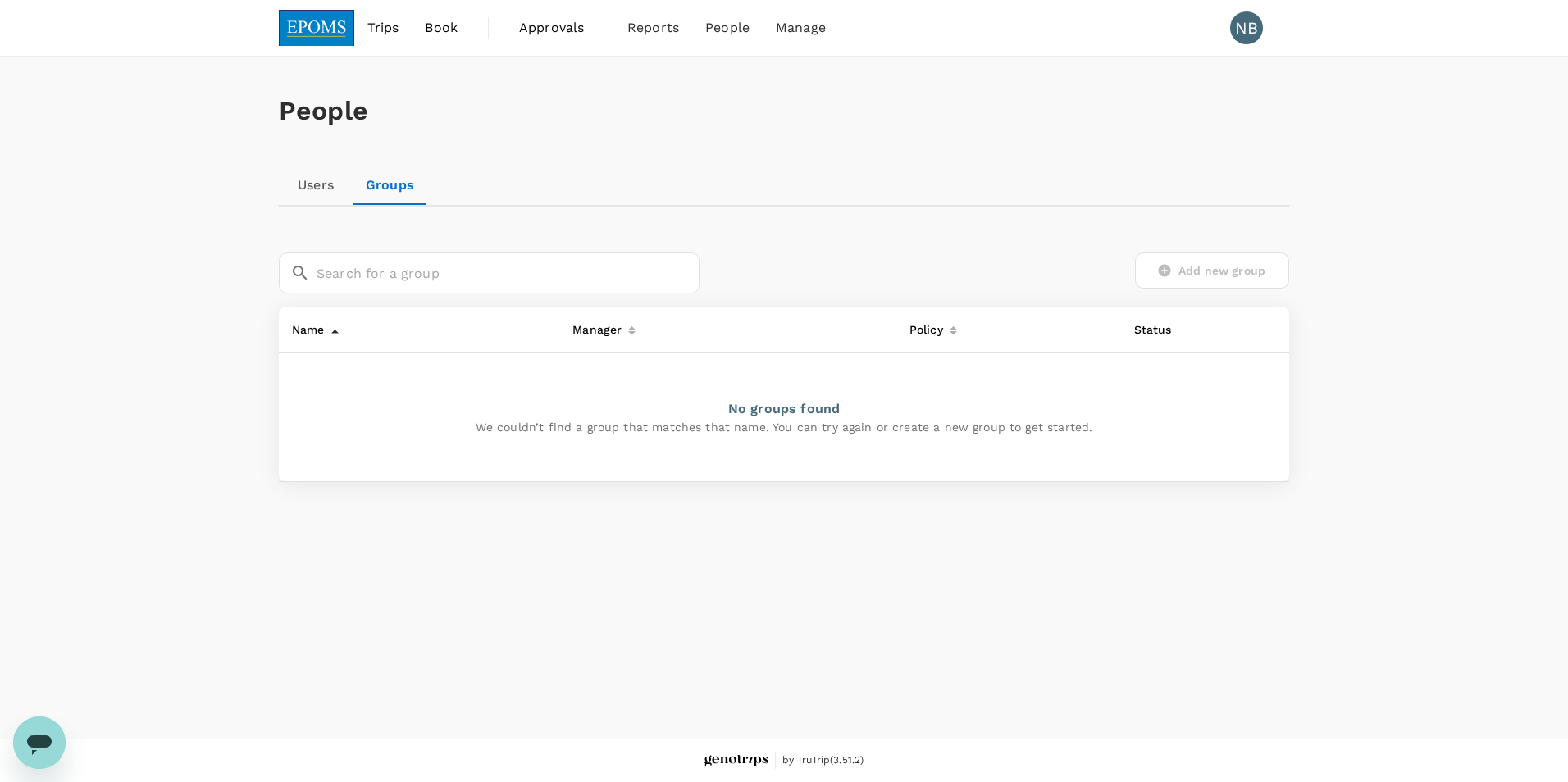
click at [1109, 689] on div "People Users Groups ​ ​ Add new group Name Manager Policy Status No groups foun…" at bounding box center [784, 398] width 1568 height 683
click at [311, 188] on link "Users" at bounding box center [316, 185] width 74 height 39
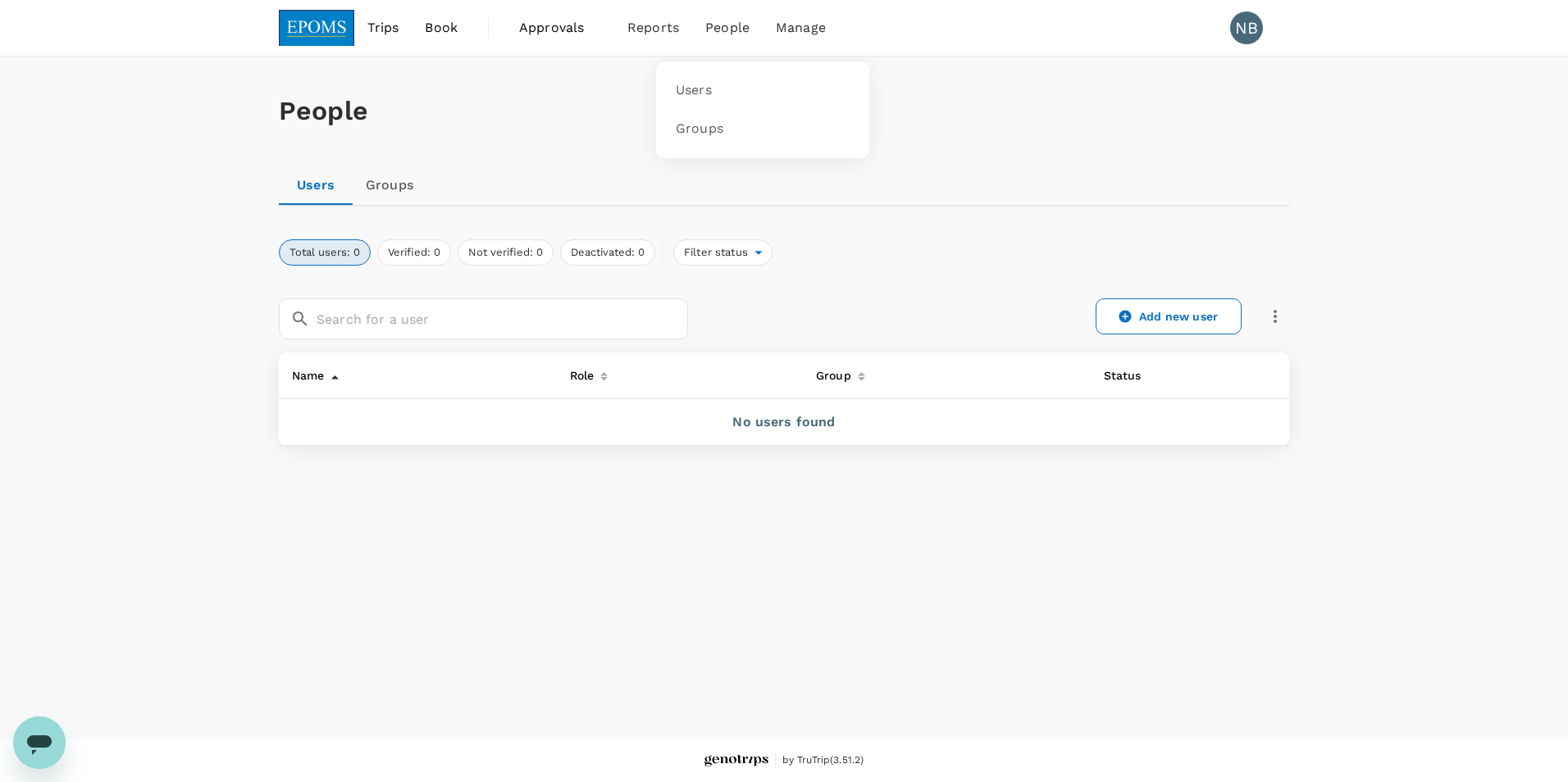
click at [724, 36] on span "People" at bounding box center [727, 28] width 44 height 20
click at [802, 31] on span "Manage" at bounding box center [800, 28] width 50 height 20
click at [1071, 181] on div "Users Groups" at bounding box center [784, 185] width 1011 height 39
